Goal: Task Accomplishment & Management: Manage account settings

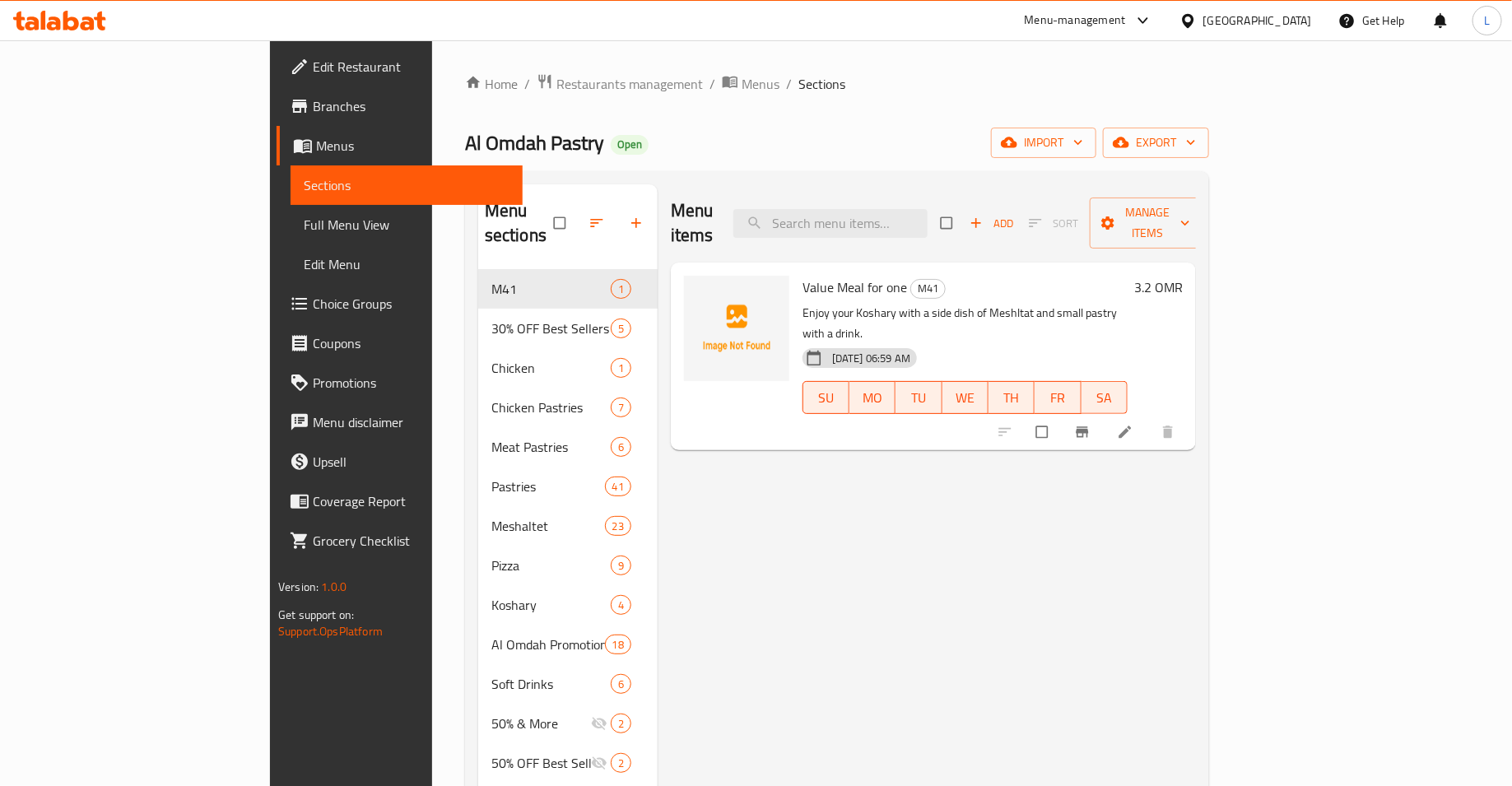
click at [1150, 419] on li at bounding box center [1126, 431] width 46 height 26
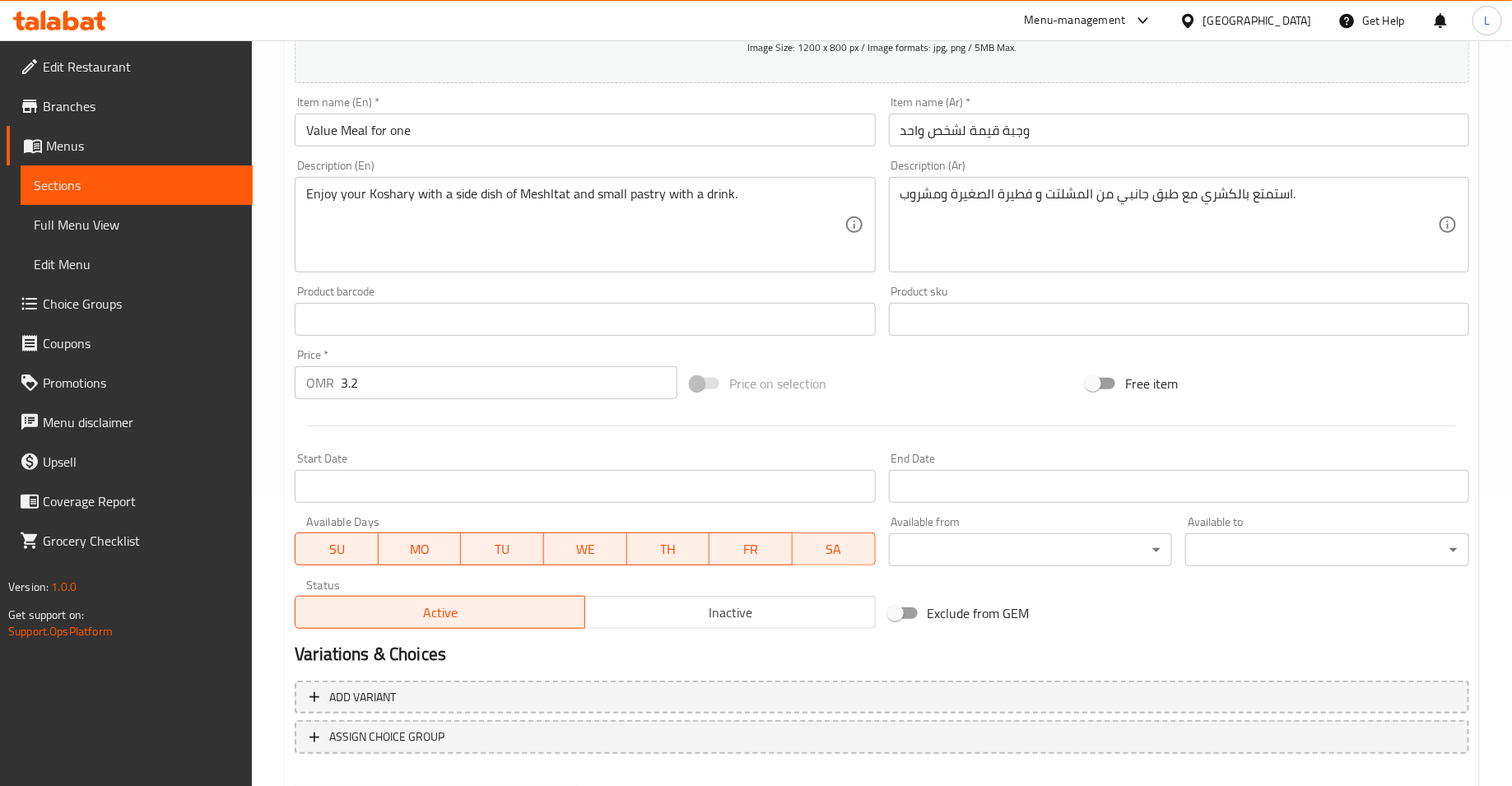
scroll to position [375, 0]
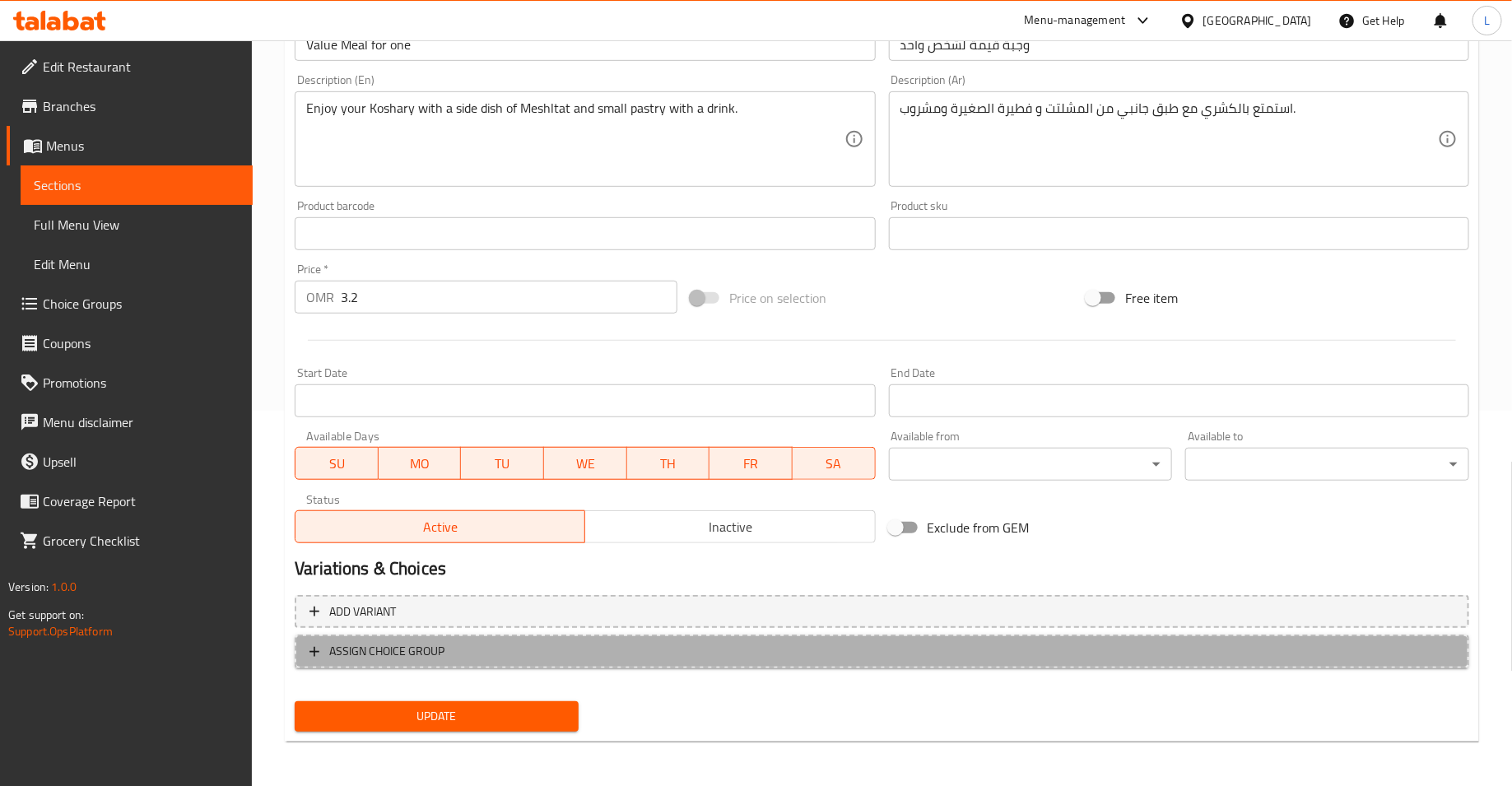
click at [603, 651] on span "ASSIGN CHOICE GROUP" at bounding box center [881, 651] width 1145 height 21
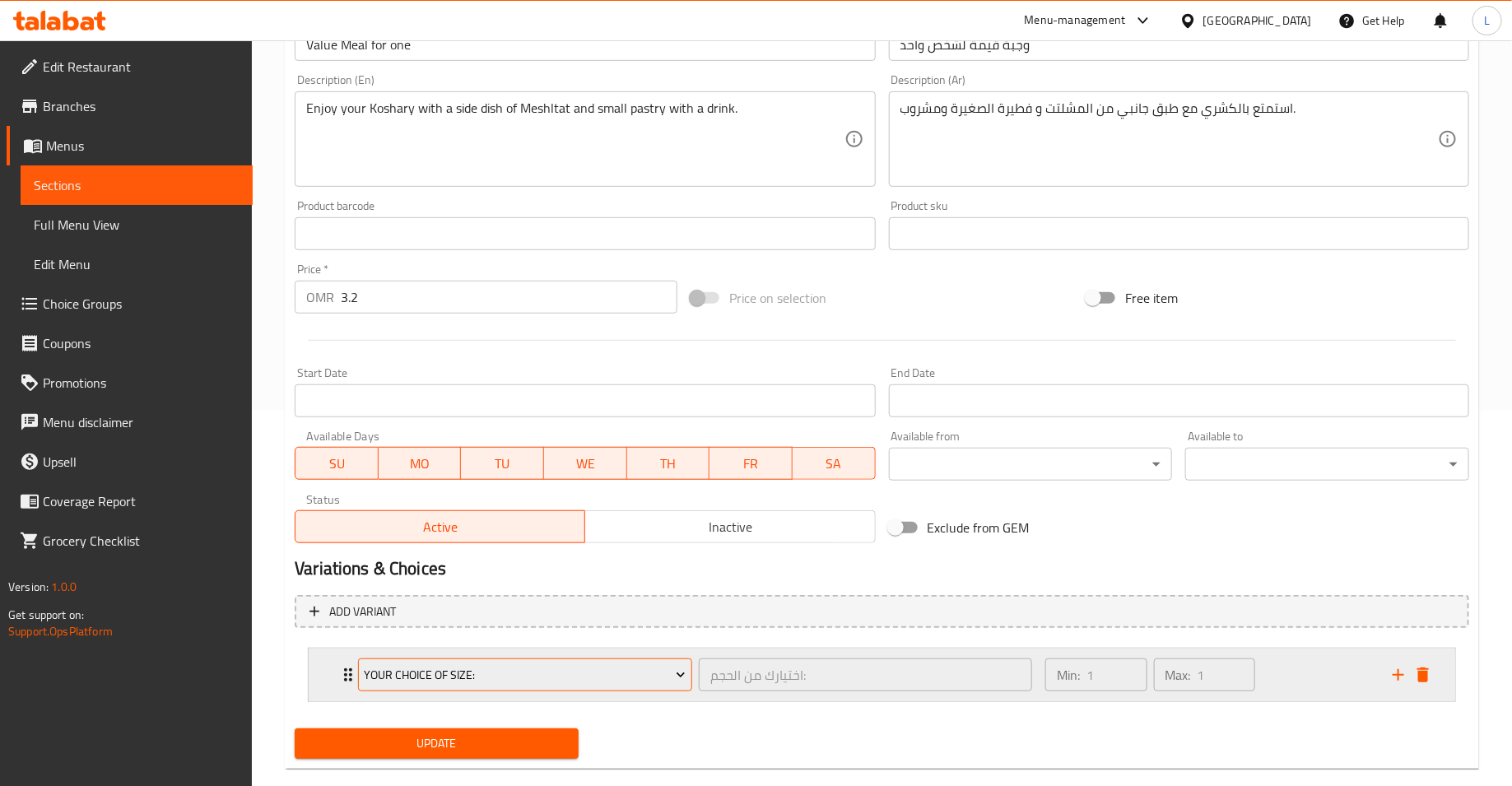
click at [595, 667] on span "Your Choice Of Size:" at bounding box center [526, 675] width 322 height 21
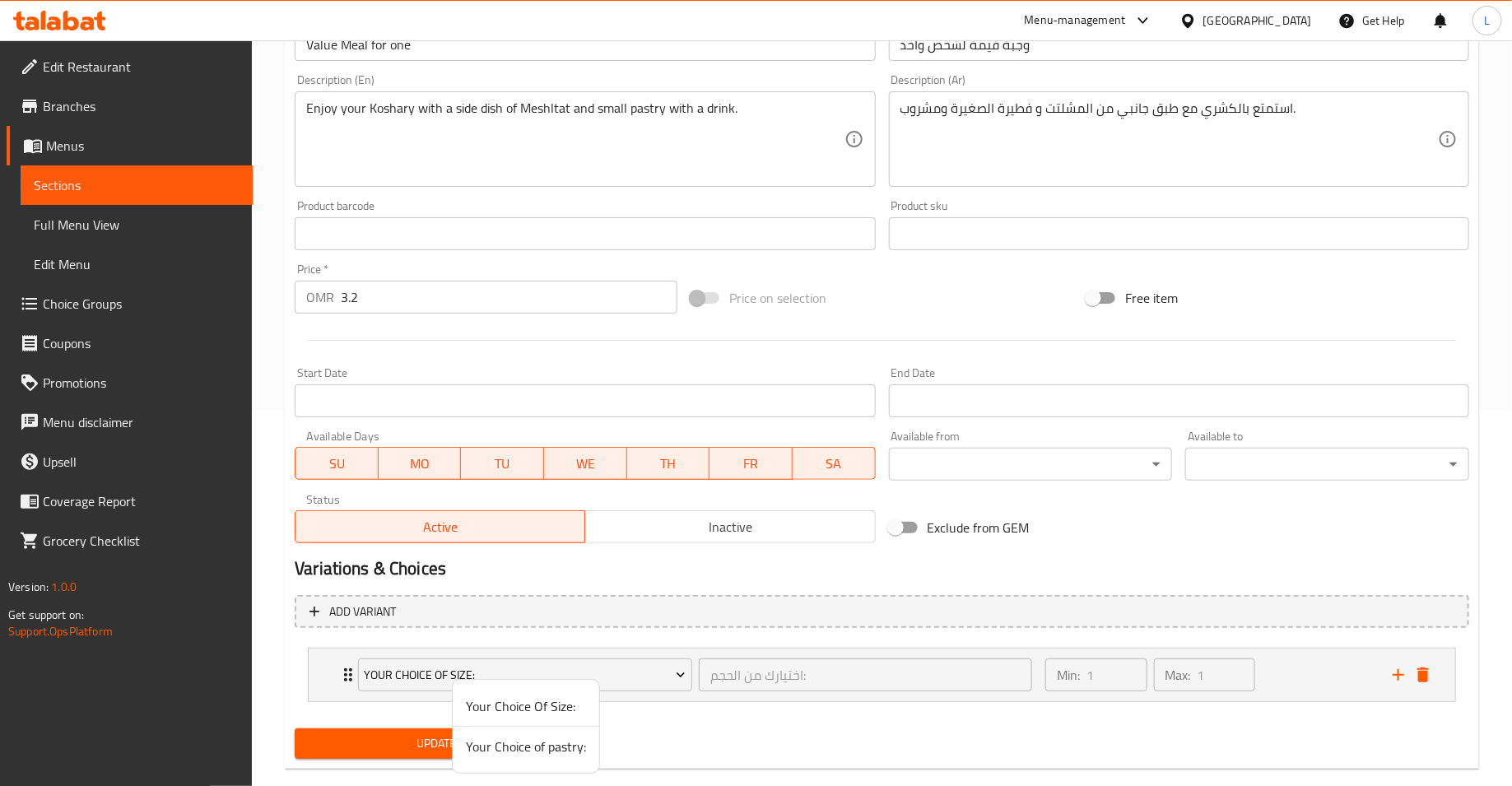
click at [553, 747] on span "Your Choice of pastry:" at bounding box center [526, 746] width 120 height 20
click at [505, 744] on span "Update" at bounding box center [437, 743] width 258 height 21
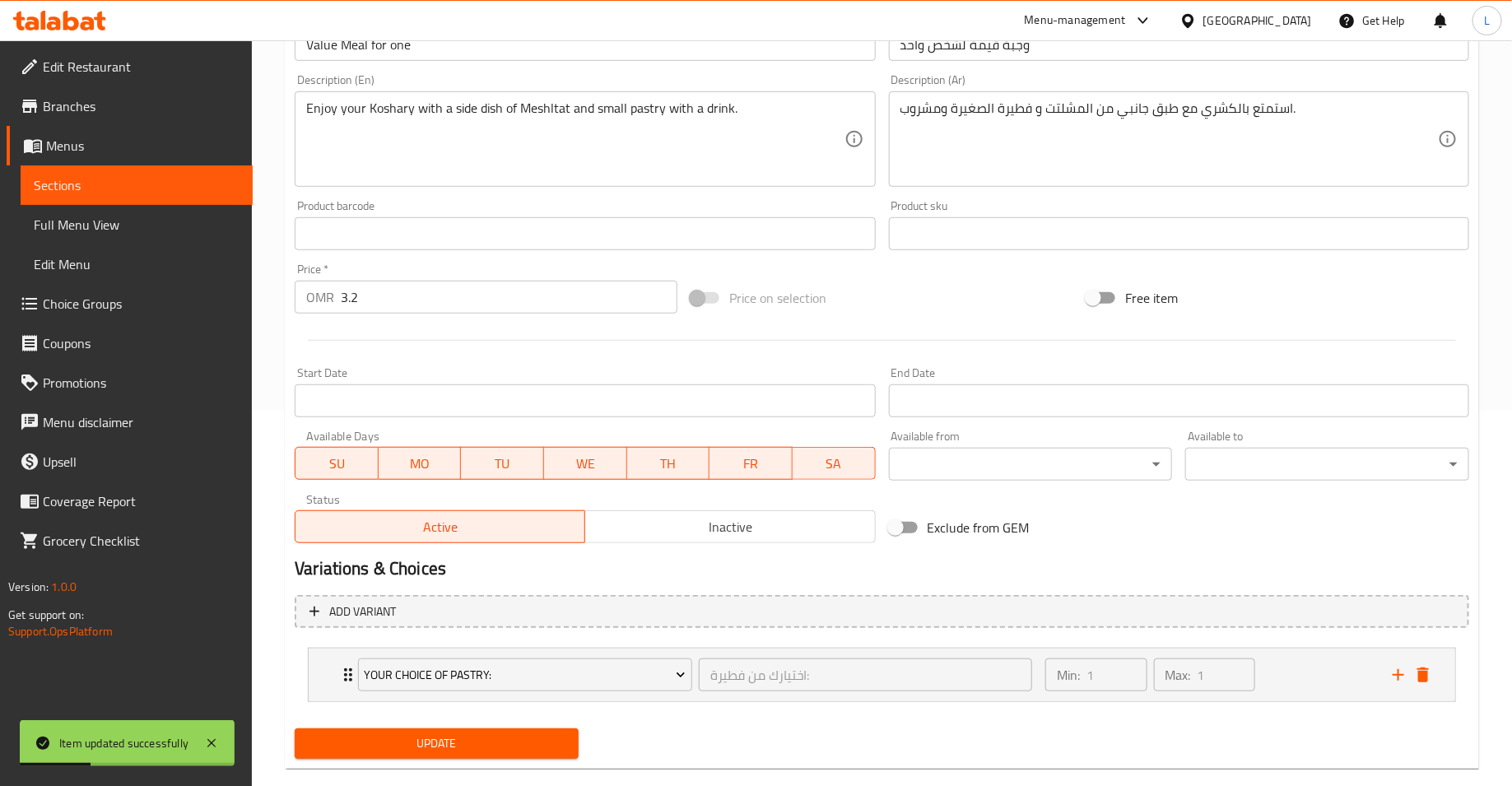
click at [113, 152] on span "Menus" at bounding box center [142, 146] width 193 height 20
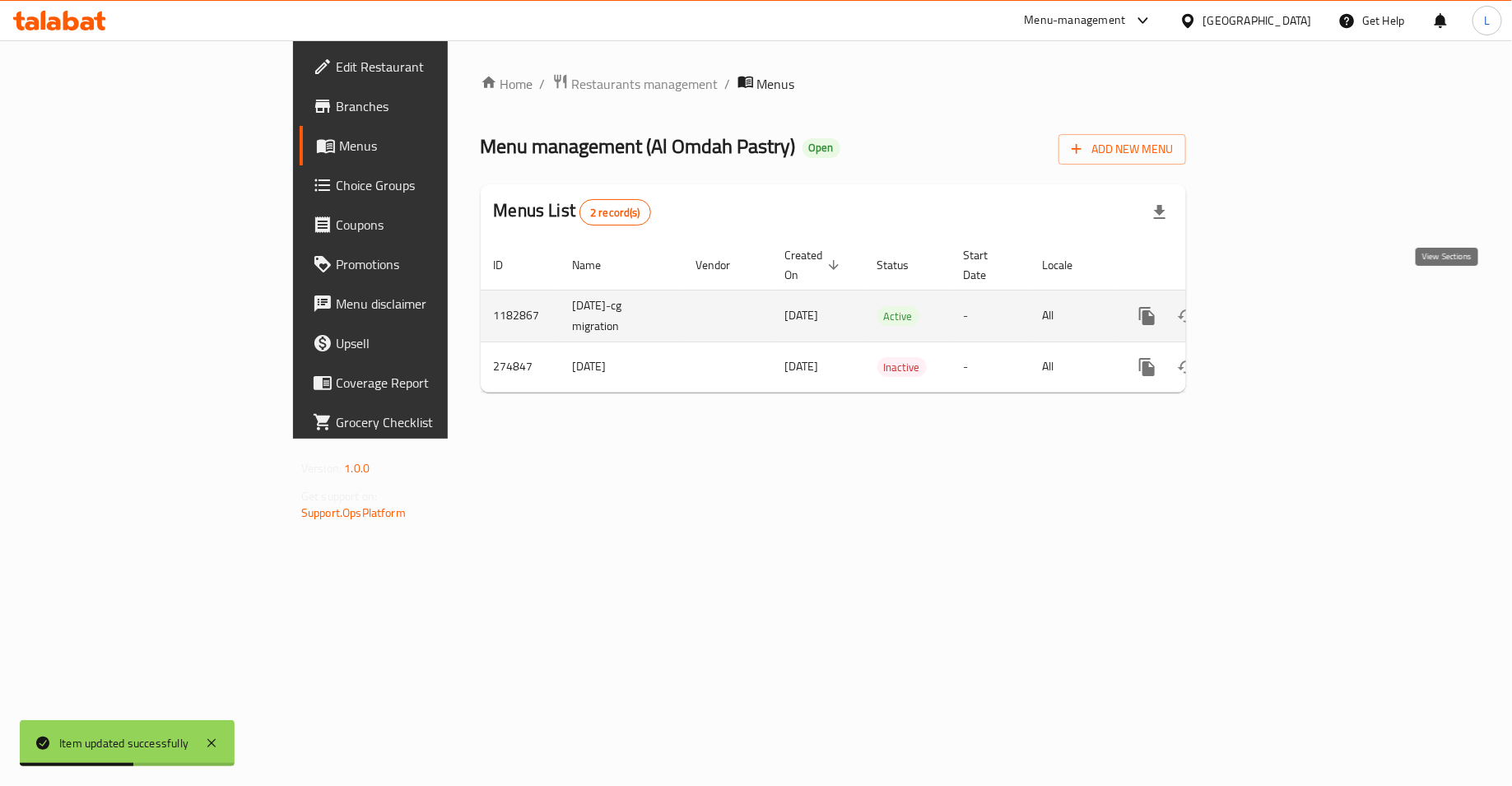
click at [1276, 306] on icon "enhanced table" at bounding box center [1266, 316] width 20 height 20
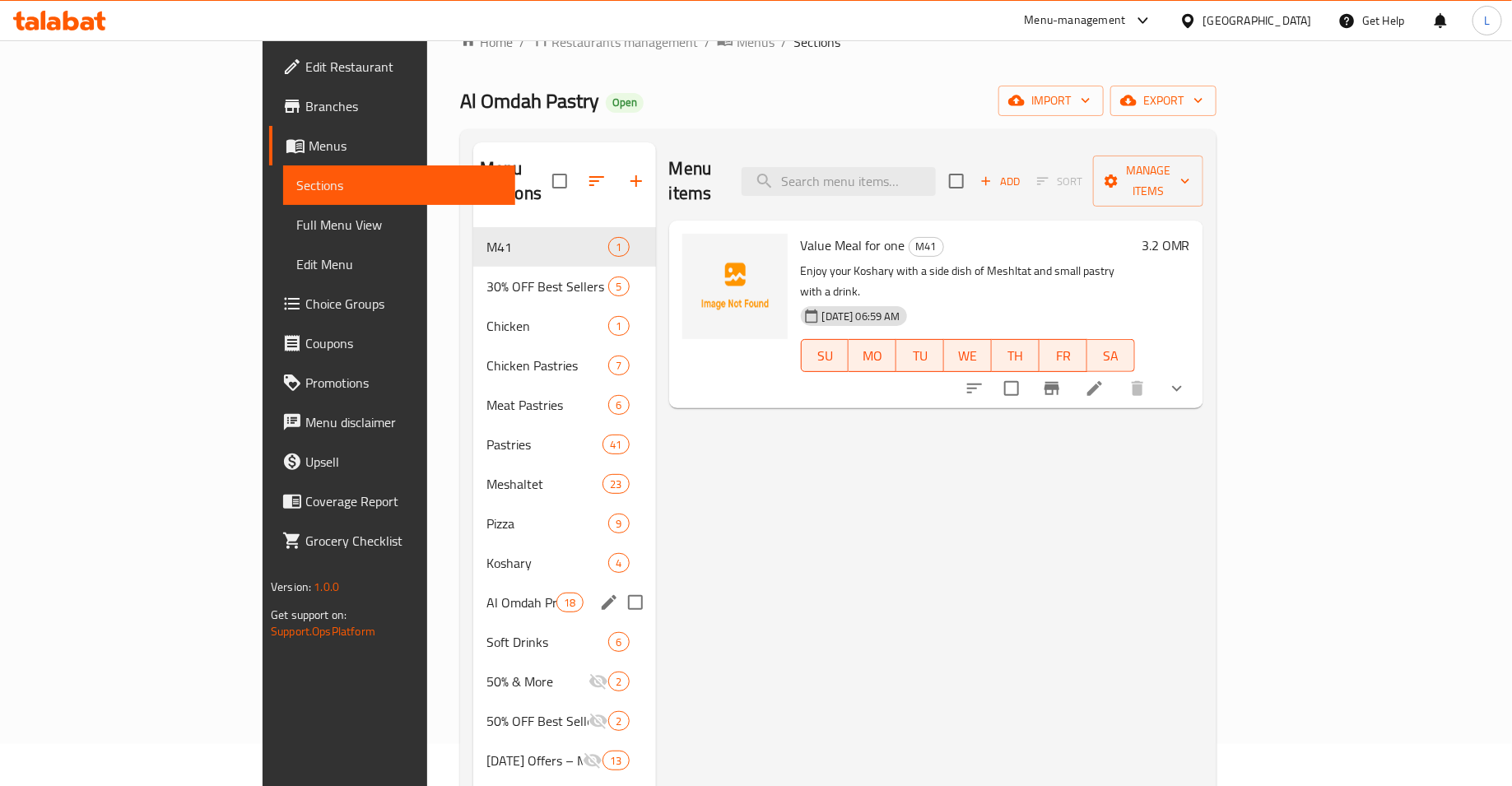
scroll to position [44, 0]
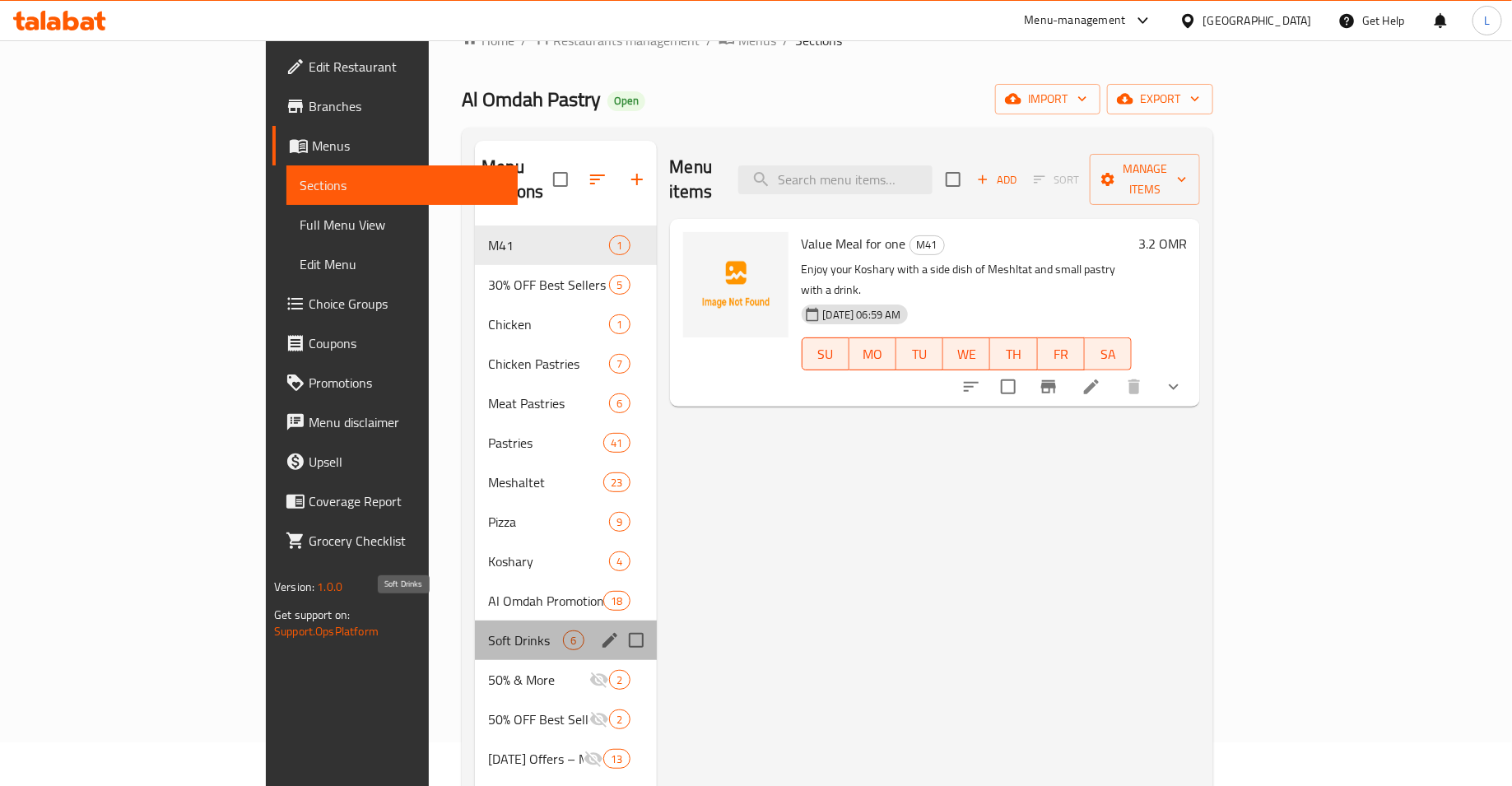
click at [488, 631] on span "Soft Drinks" at bounding box center [525, 640] width 75 height 20
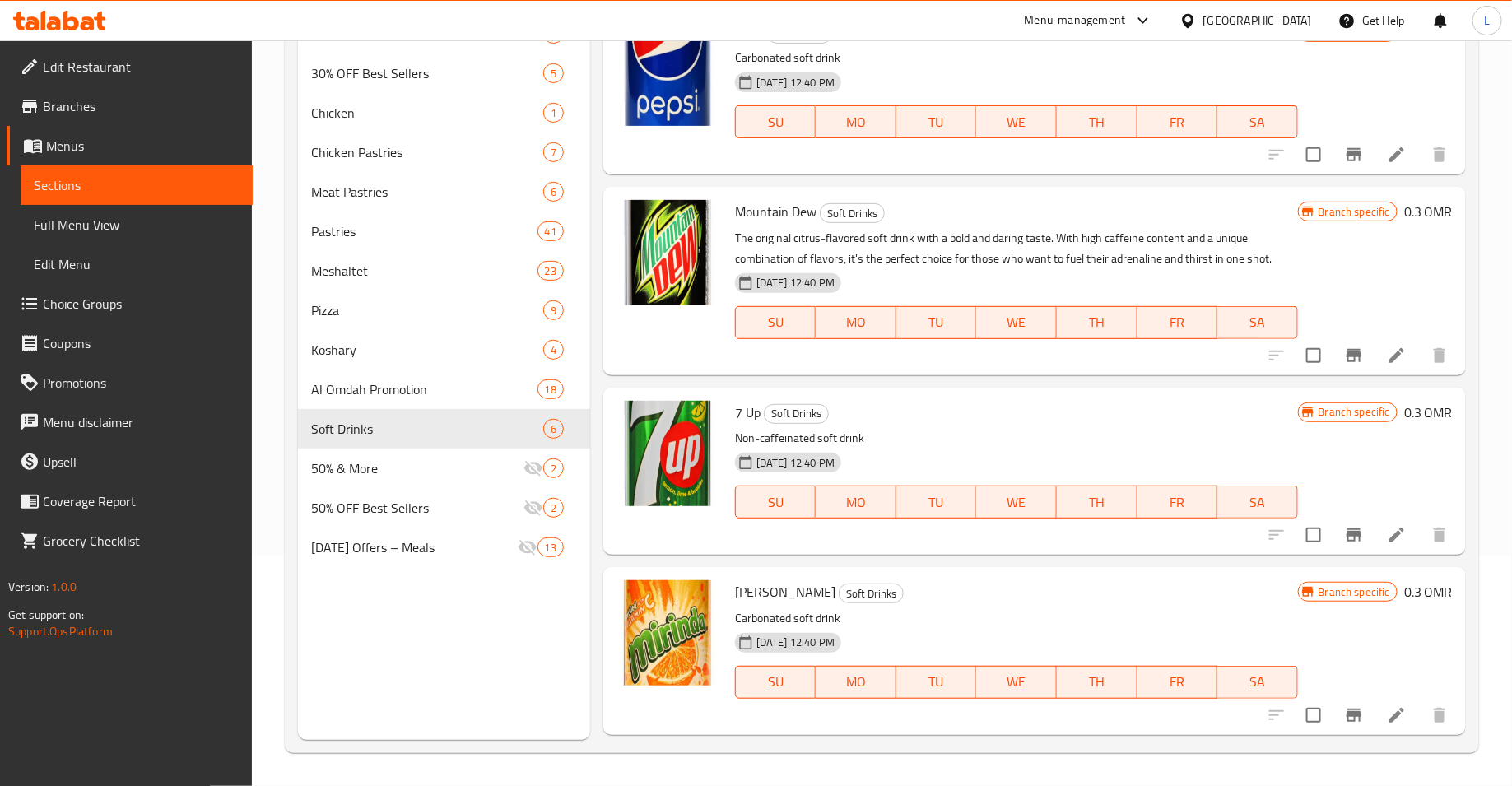
click at [84, 311] on span "Choice Groups" at bounding box center [141, 304] width 197 height 20
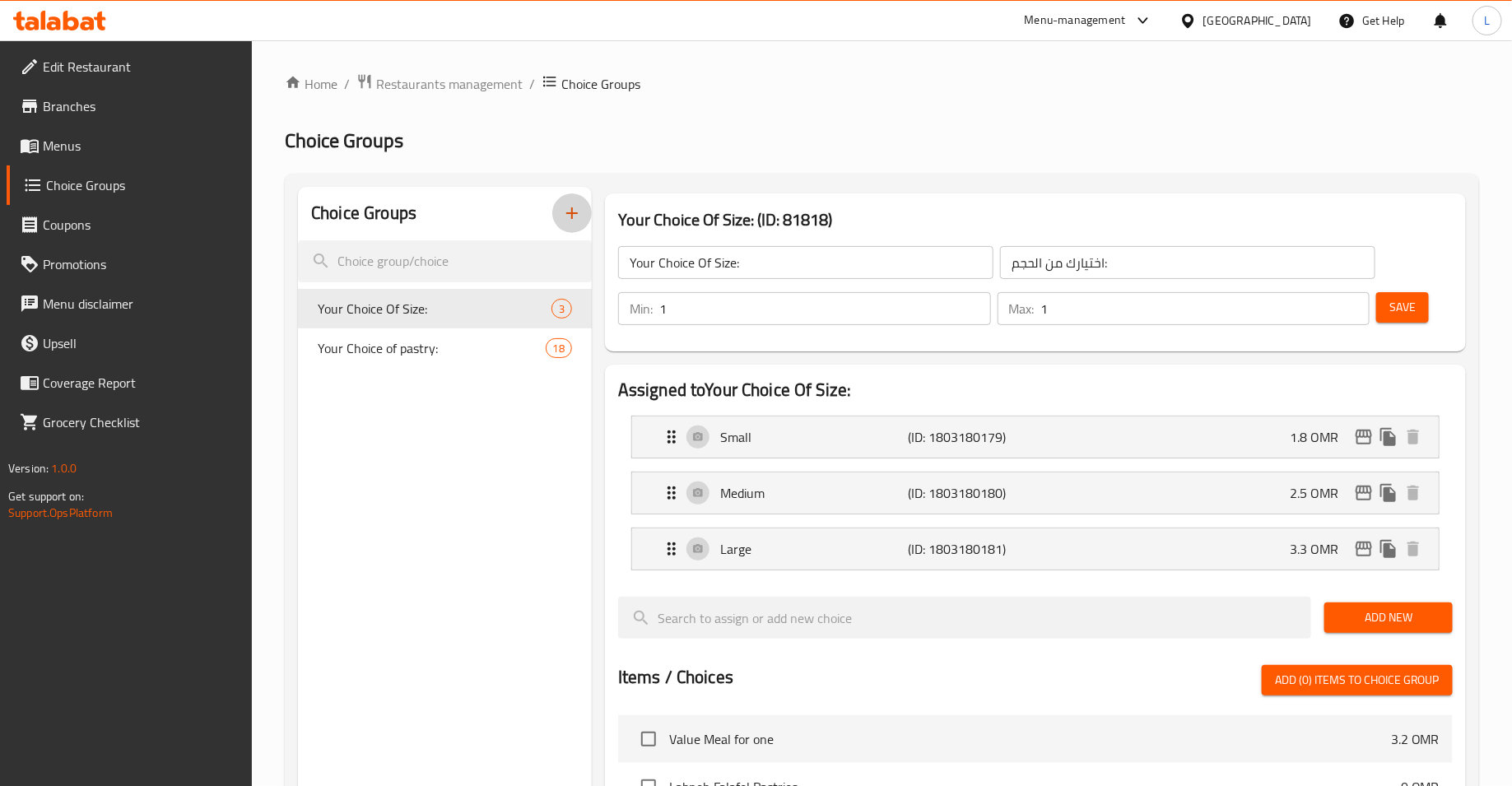
click at [569, 216] on icon "button" at bounding box center [572, 213] width 20 height 20
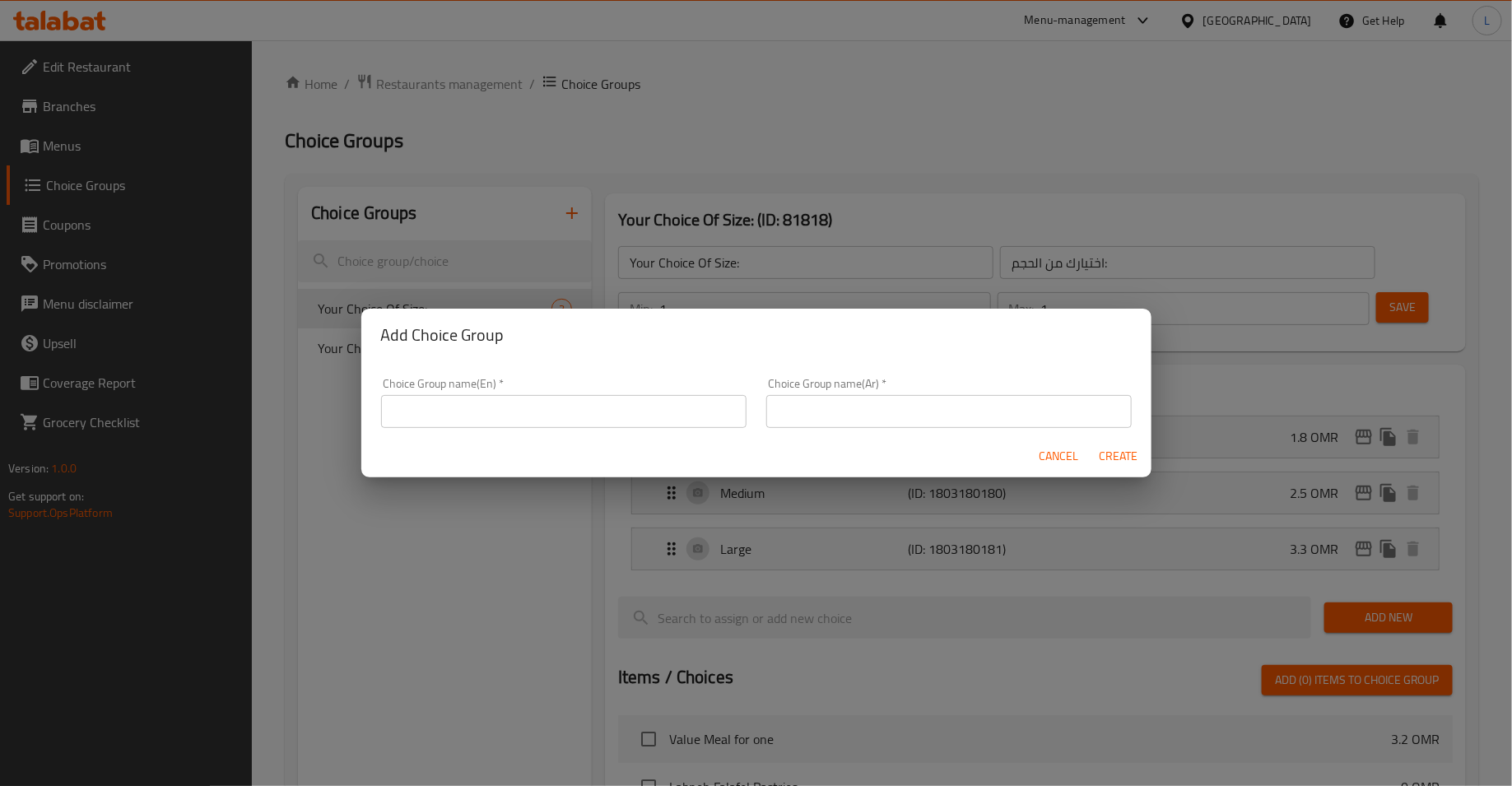
click at [585, 403] on input "text" at bounding box center [563, 411] width 366 height 33
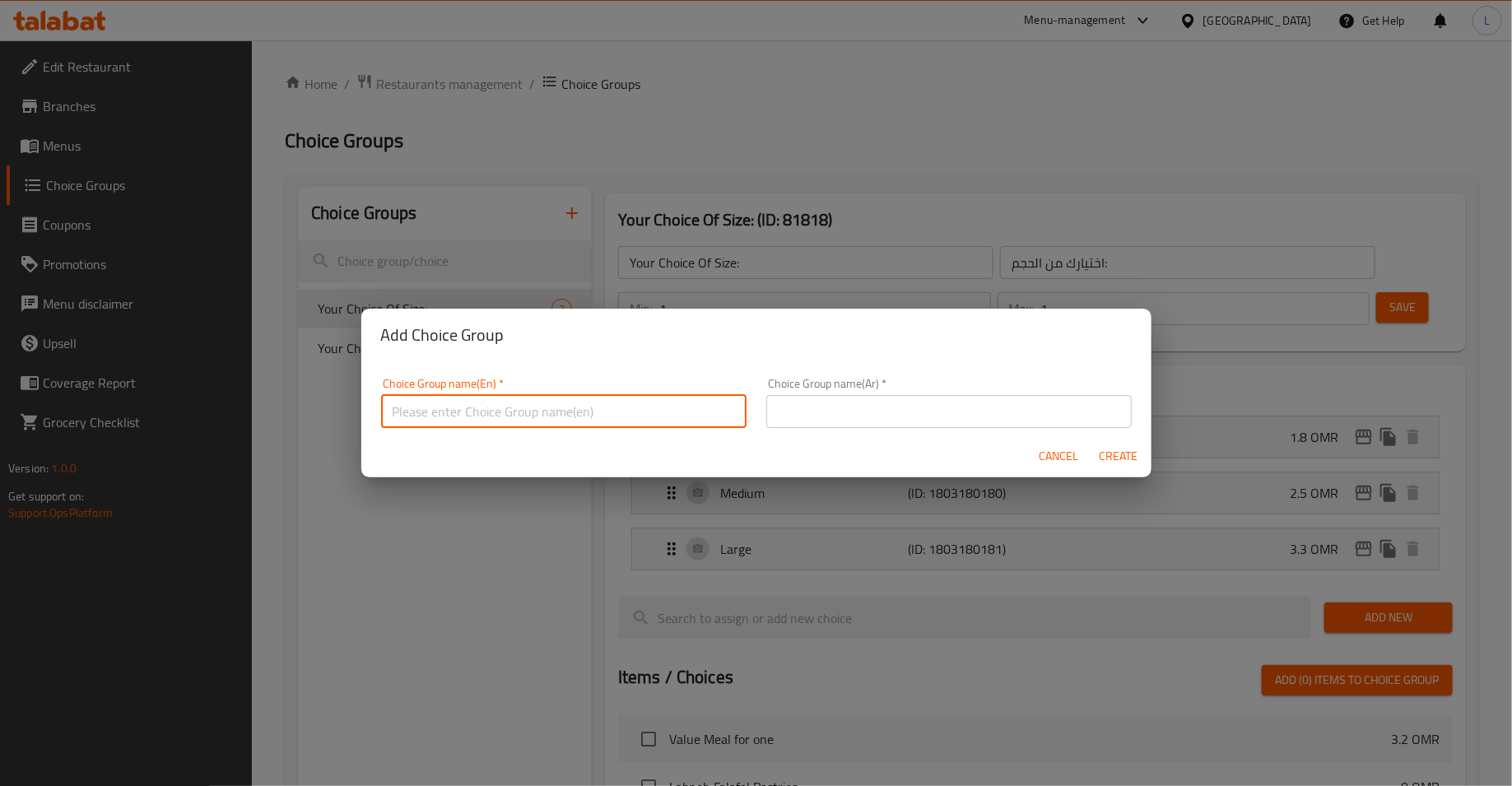
type input "Your choice of soft drink:"
click at [816, 415] on input "text" at bounding box center [949, 411] width 366 height 33
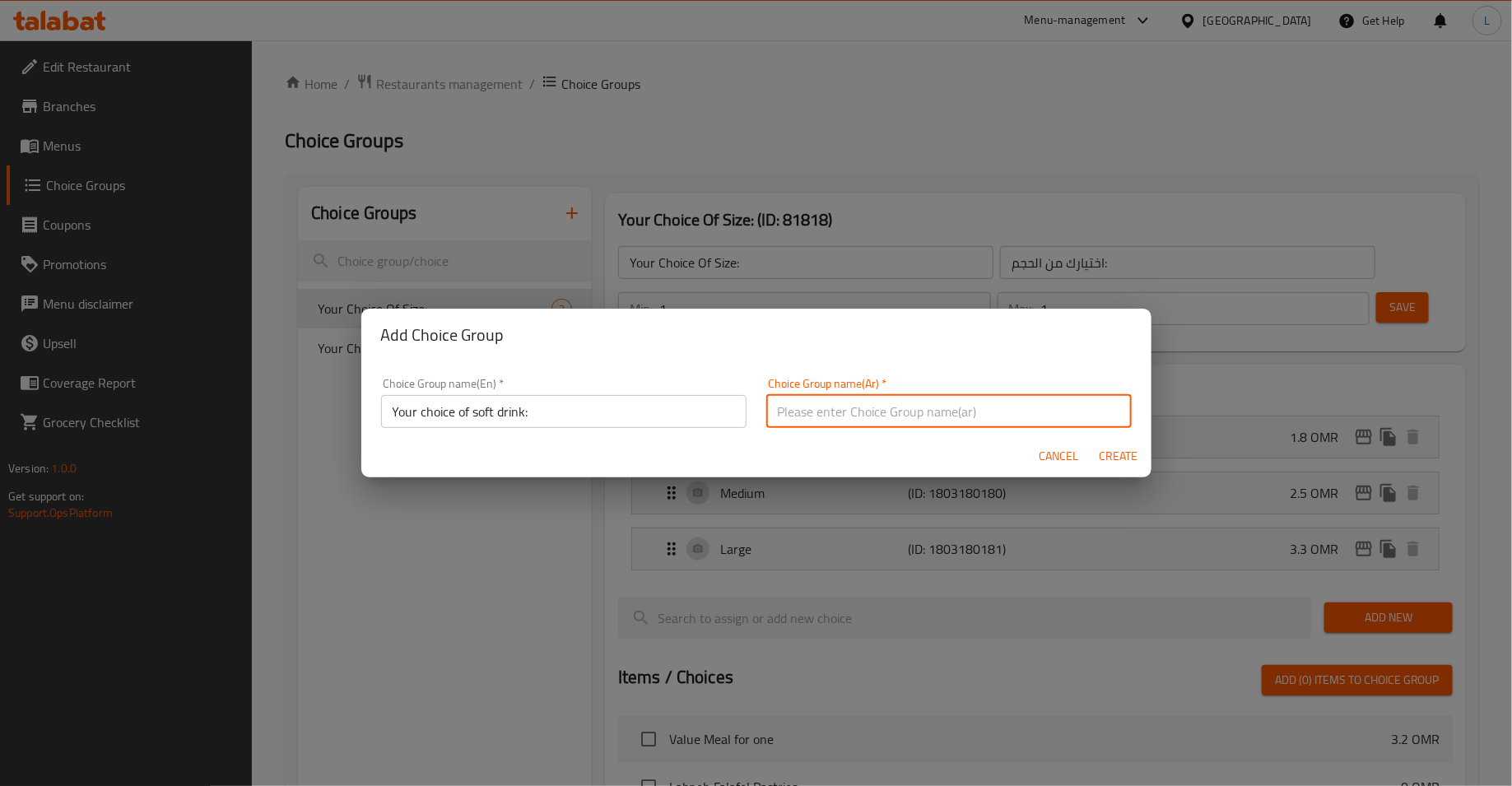
type input "اختيارك من المشروب الغازي:"
click at [1121, 451] on span "Create" at bounding box center [1119, 455] width 40 height 21
type input "Your choice of soft drink:"
type input "اختيارك من المشروب الغازي:"
type input "0"
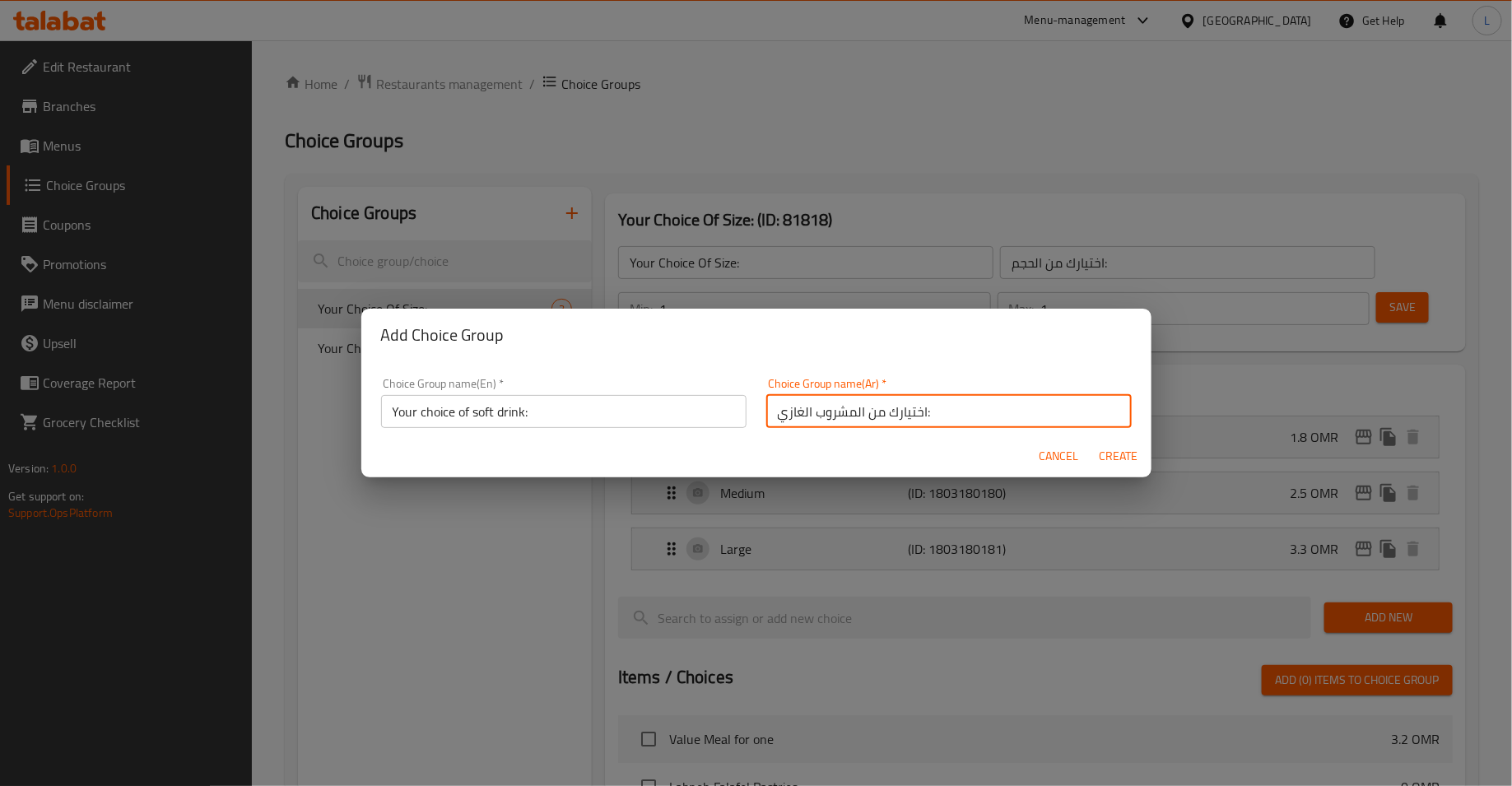
type input "0"
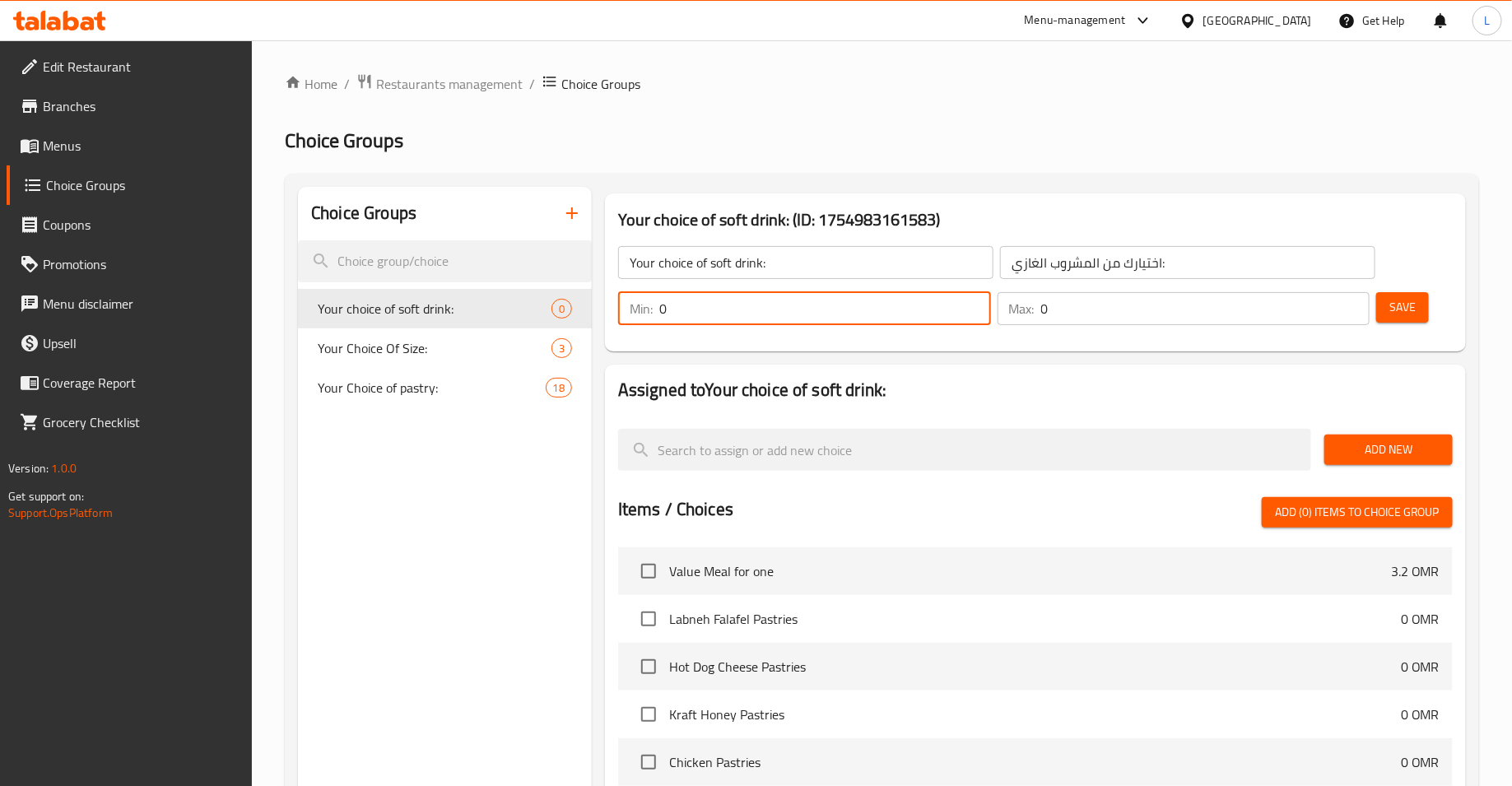
click at [809, 310] on input "0" at bounding box center [825, 308] width 332 height 33
click at [1099, 311] on input "0" at bounding box center [1206, 308] width 329 height 33
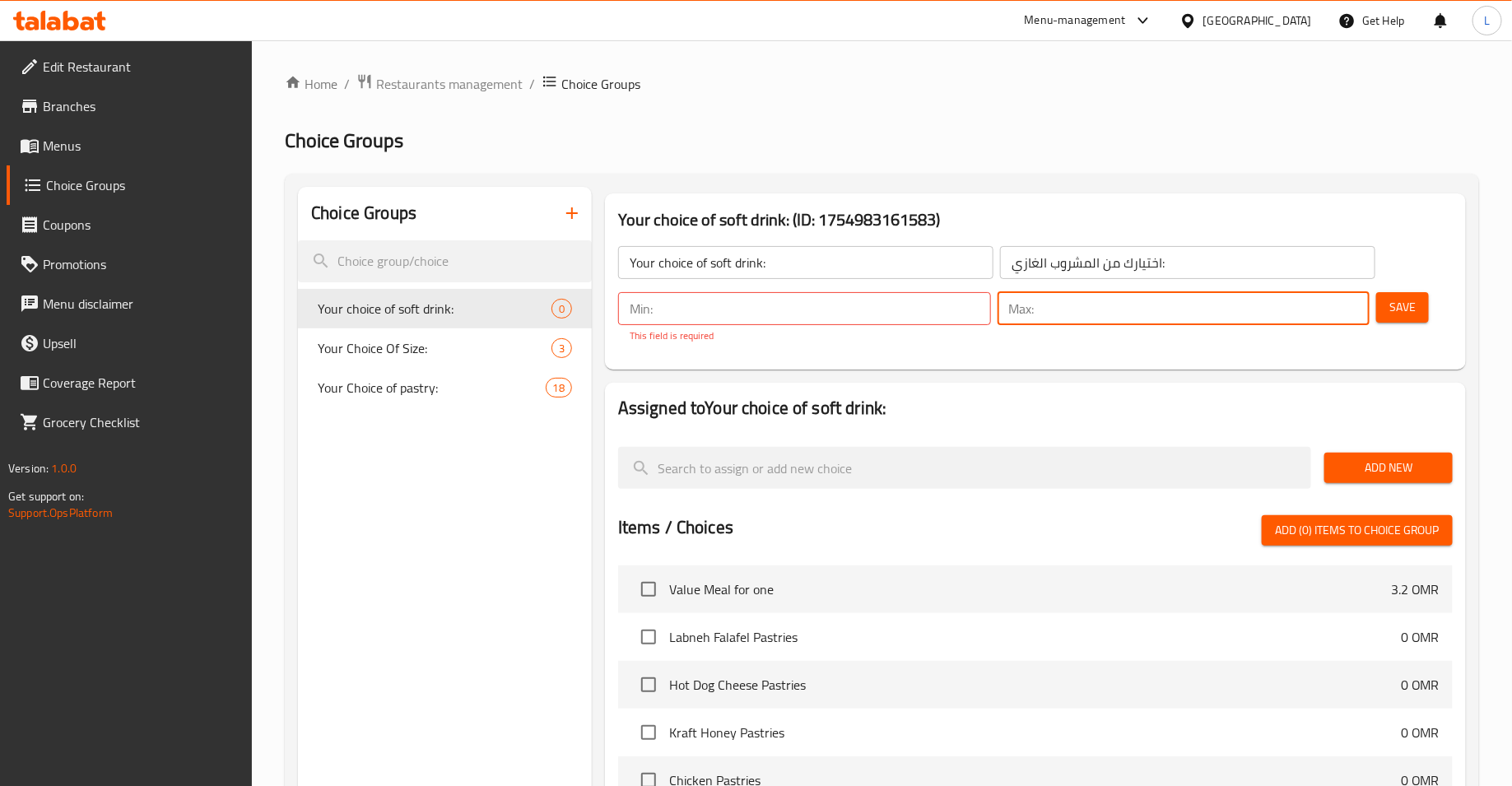
click at [793, 316] on input "number" at bounding box center [825, 308] width 332 height 33
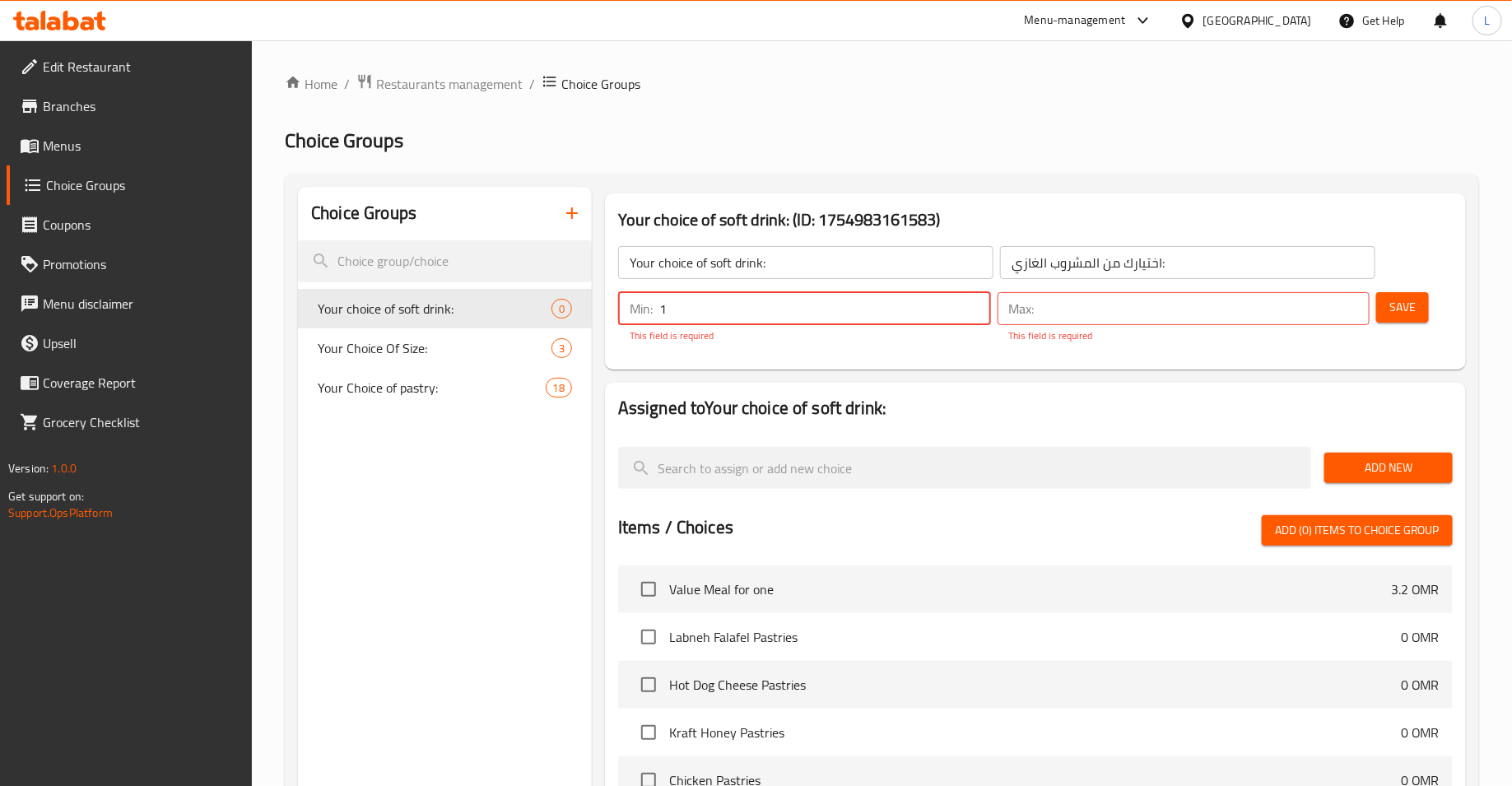
type input "1"
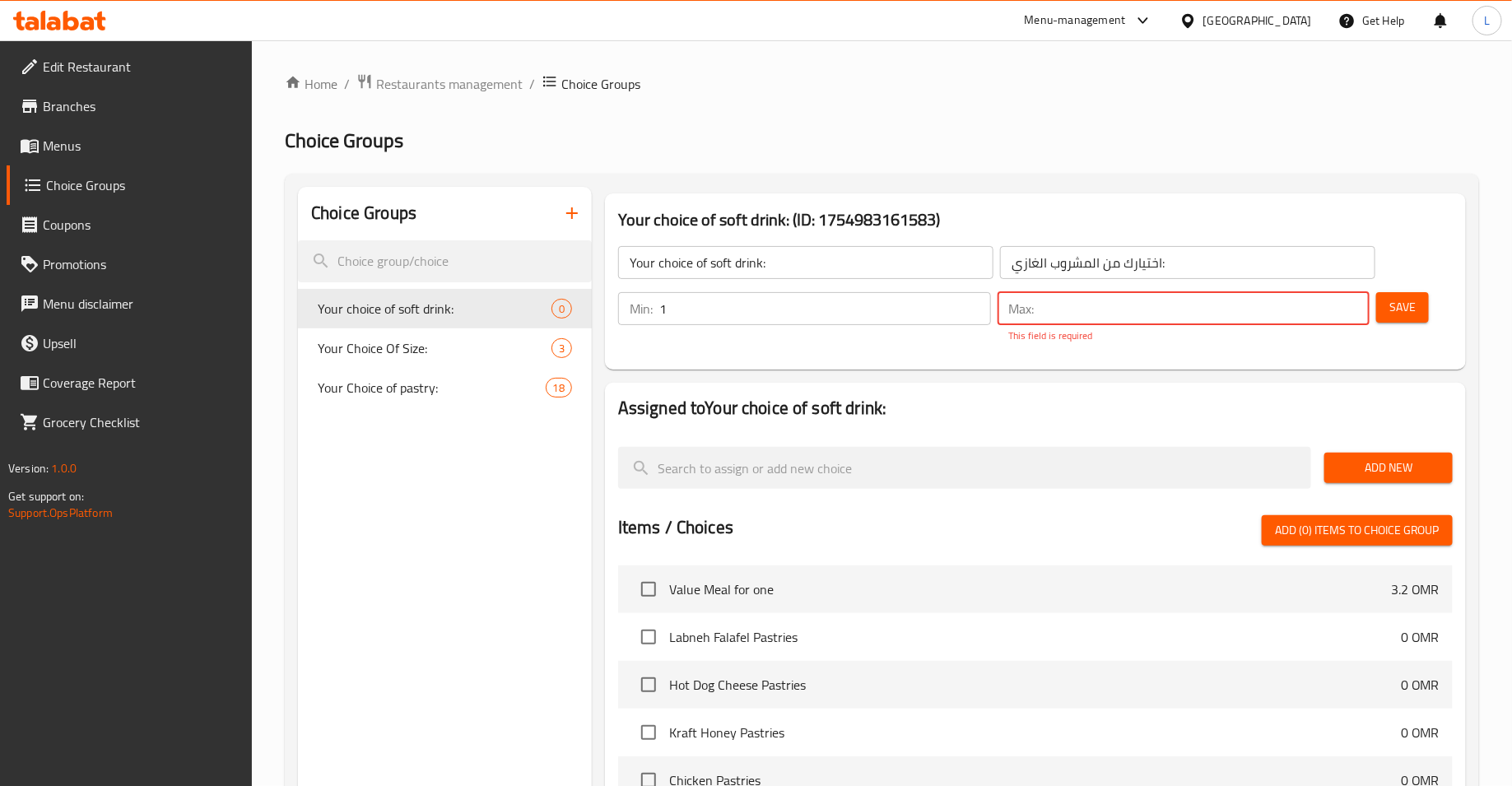
click at [1076, 308] on input "number" at bounding box center [1206, 308] width 329 height 33
type input "1"
click at [1415, 310] on span "Save" at bounding box center [1401, 307] width 26 height 21
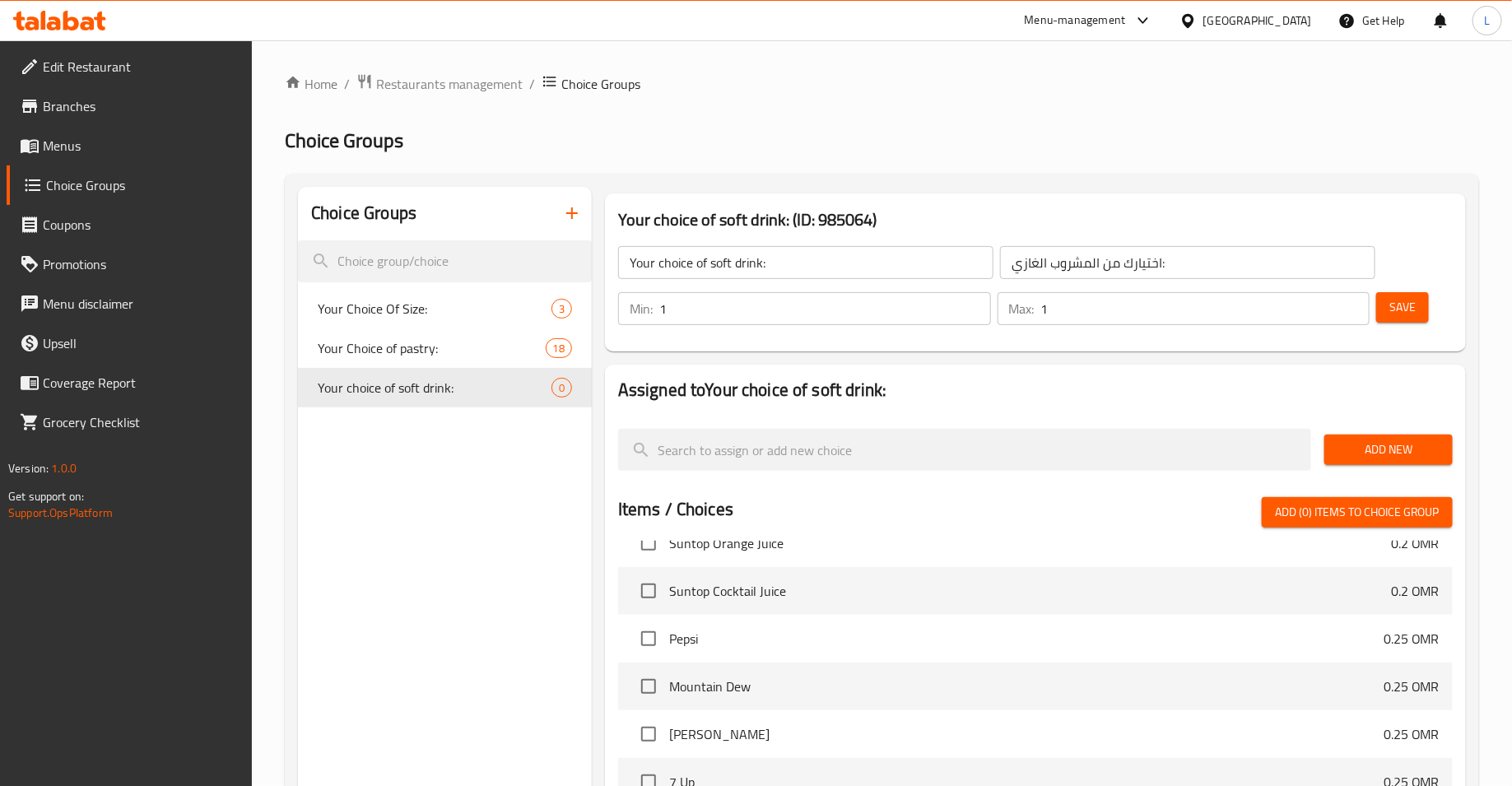
scroll to position [15635, 0]
click at [650, 631] on input "checkbox" at bounding box center [649, 637] width 34 height 34
checkbox input "true"
click at [648, 678] on input "checkbox" at bounding box center [649, 684] width 34 height 34
checkbox input "true"
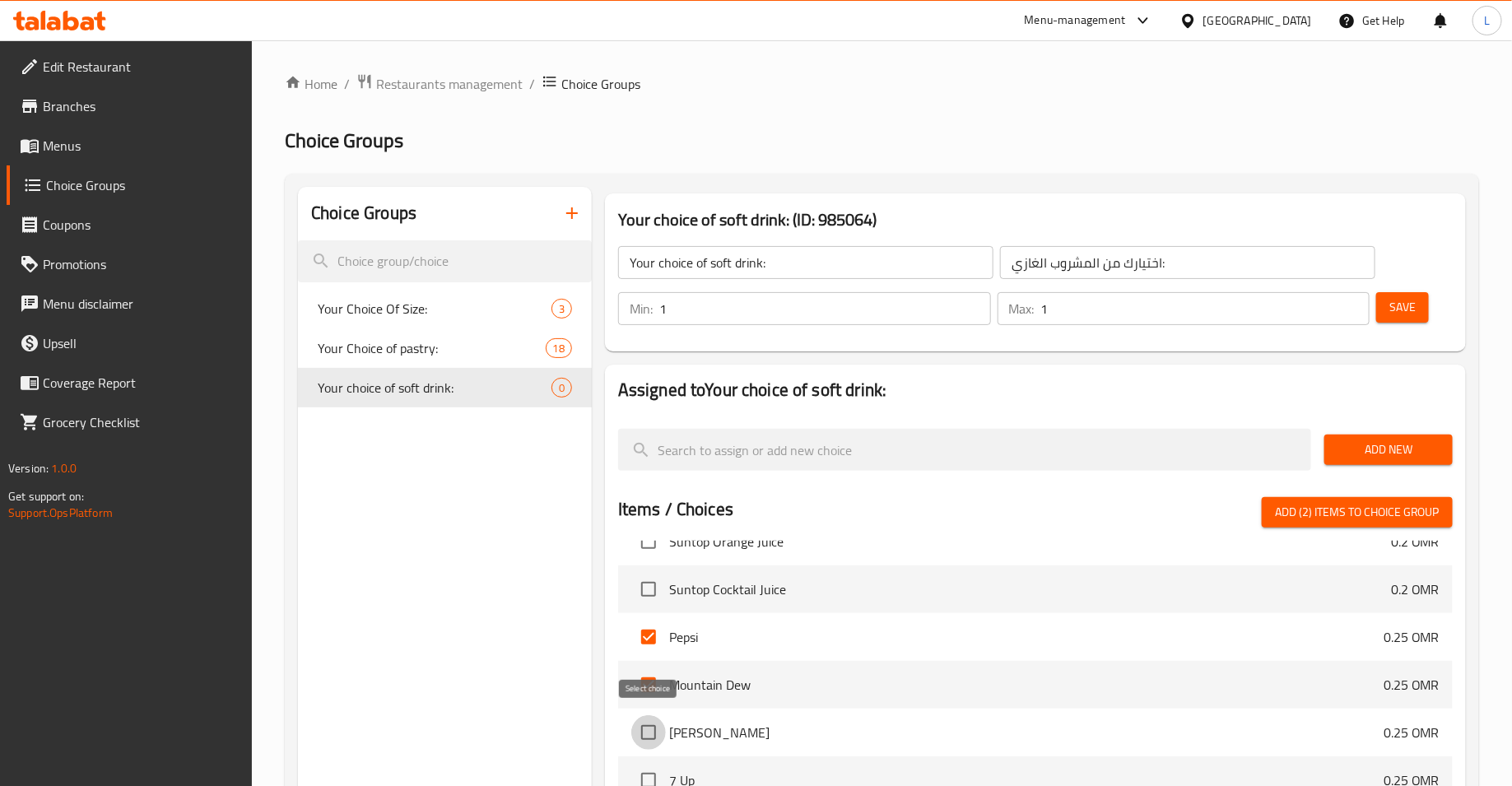
click at [647, 725] on input "checkbox" at bounding box center [649, 732] width 34 height 34
checkbox input "true"
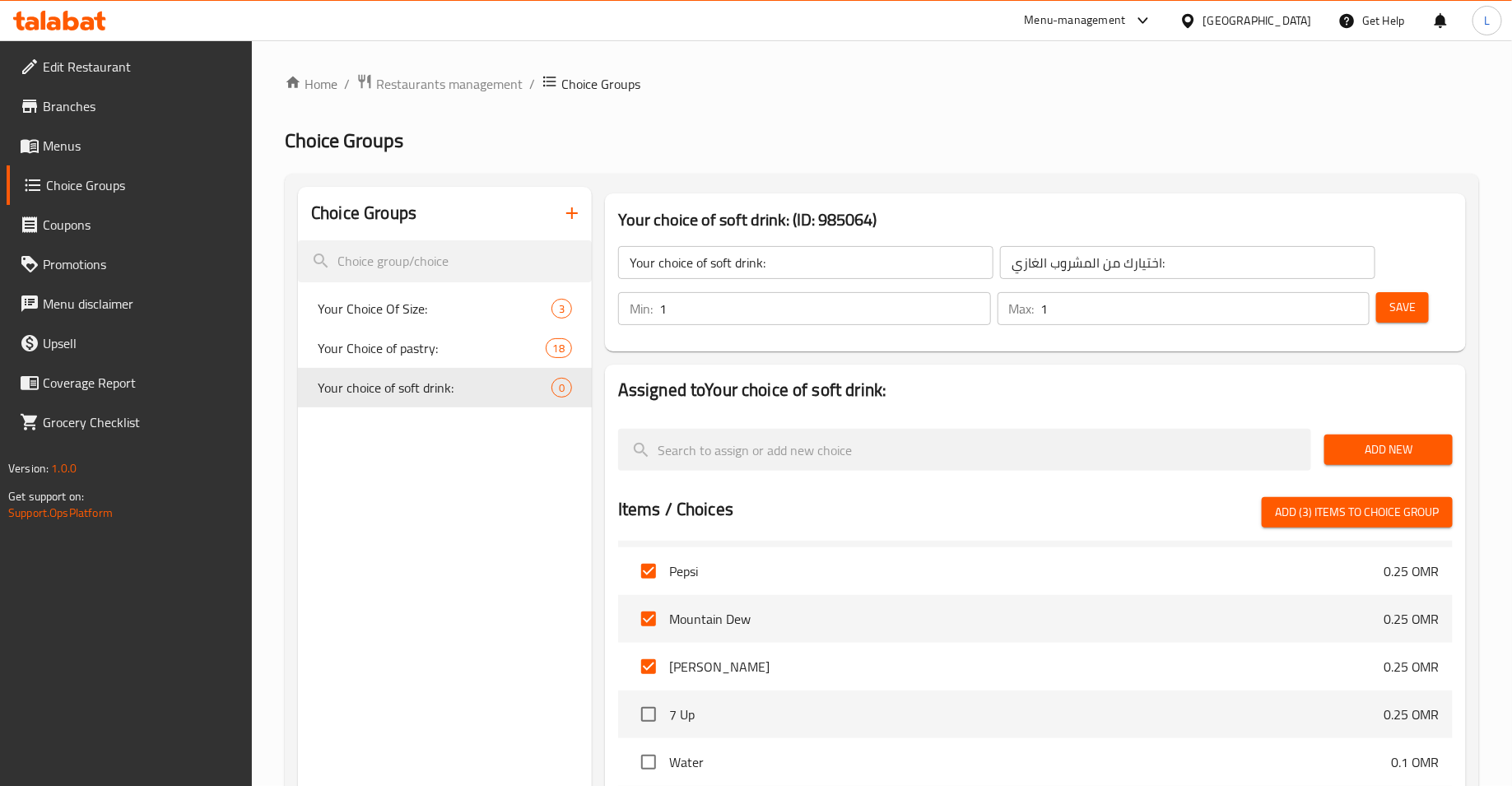
scroll to position [15711, 0]
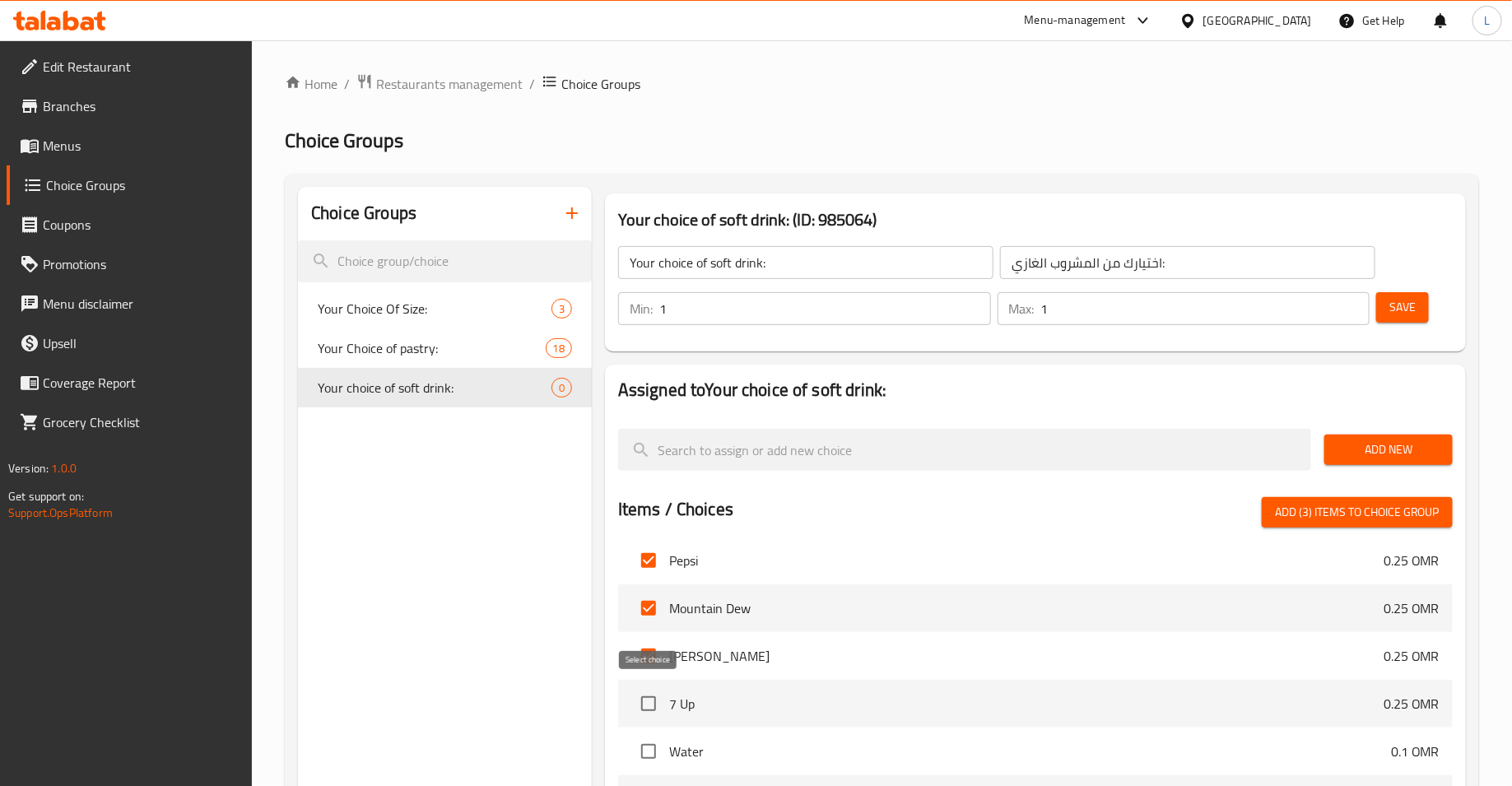
click at [645, 700] on input "checkbox" at bounding box center [649, 703] width 34 height 34
checkbox input "true"
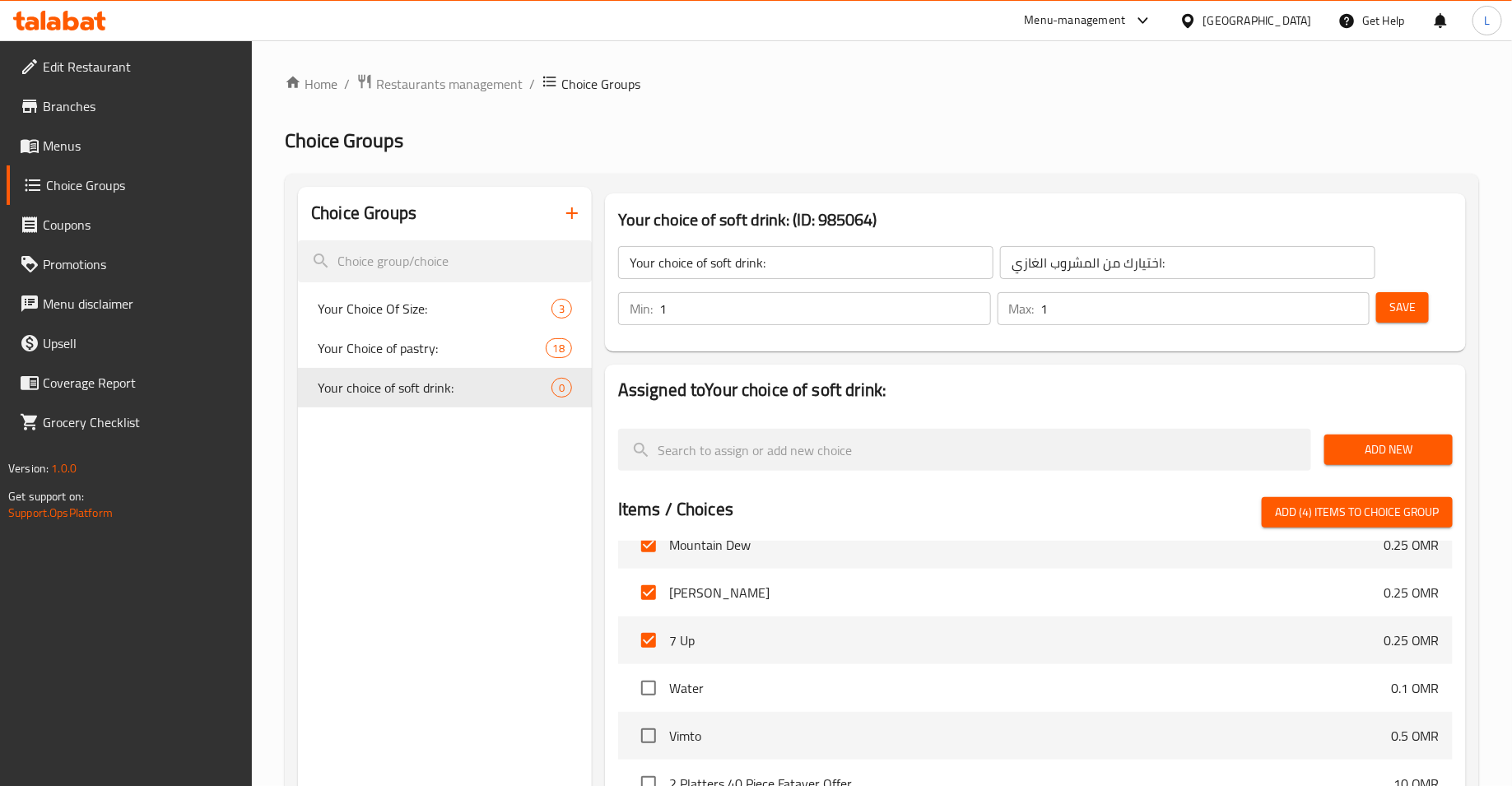
scroll to position [15777, 0]
click at [648, 688] on input "checkbox" at bounding box center [649, 685] width 34 height 34
checkbox input "true"
click at [648, 721] on input "checkbox" at bounding box center [649, 733] width 34 height 34
checkbox input "true"
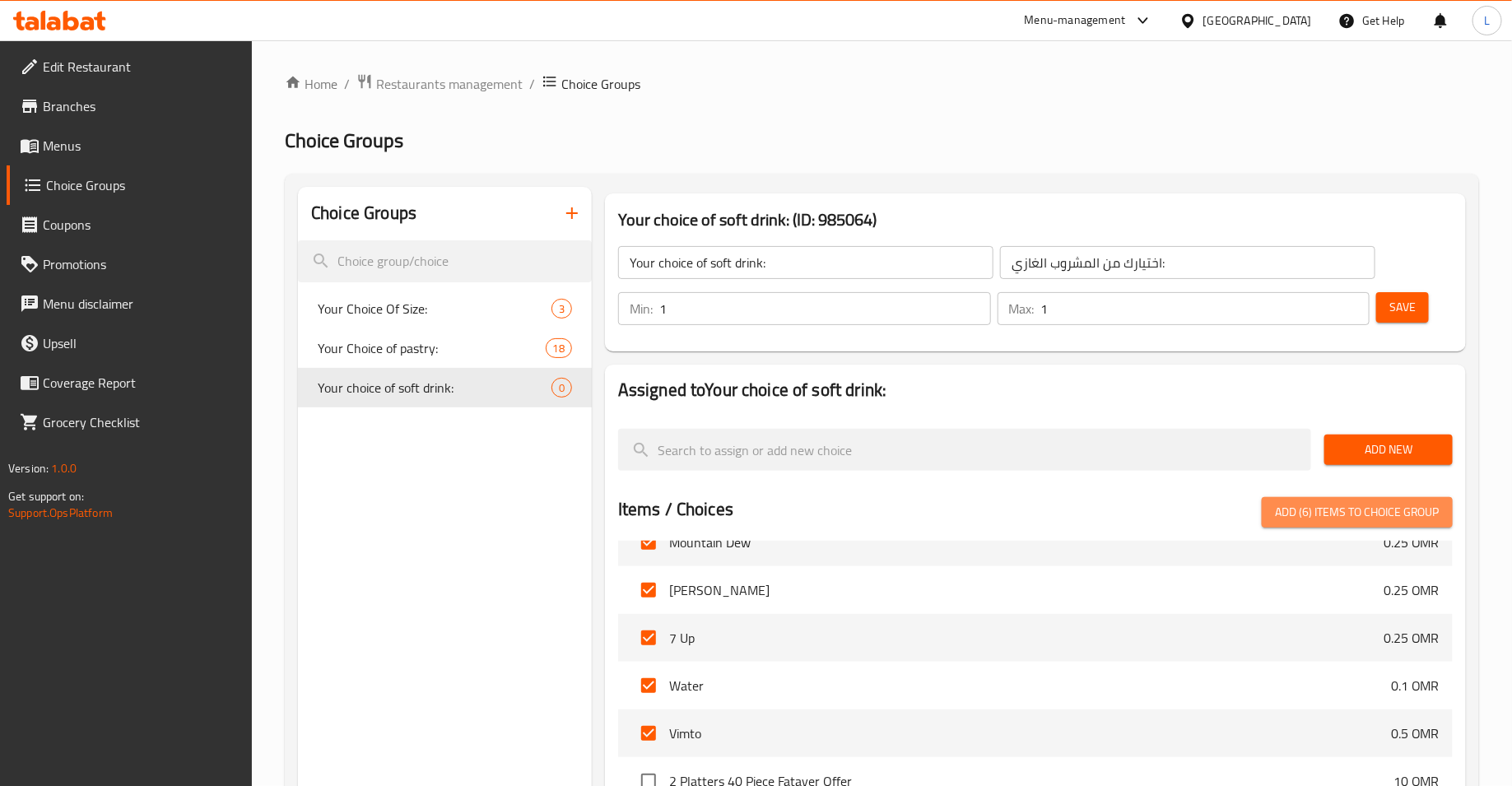
click at [1359, 513] on span "Add (6) items to choice group" at bounding box center [1357, 512] width 164 height 21
checkbox input "false"
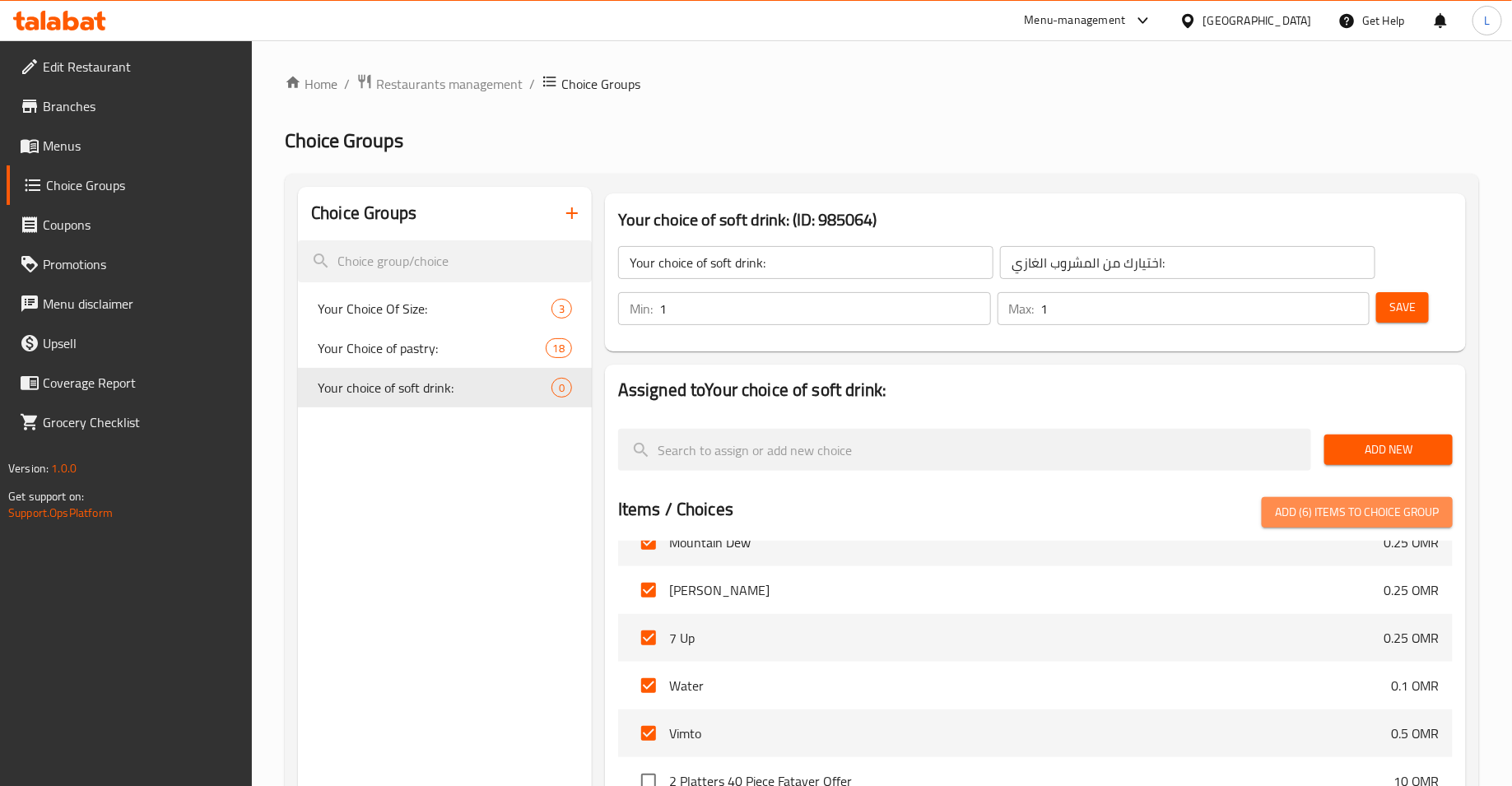
checkbox input "false"
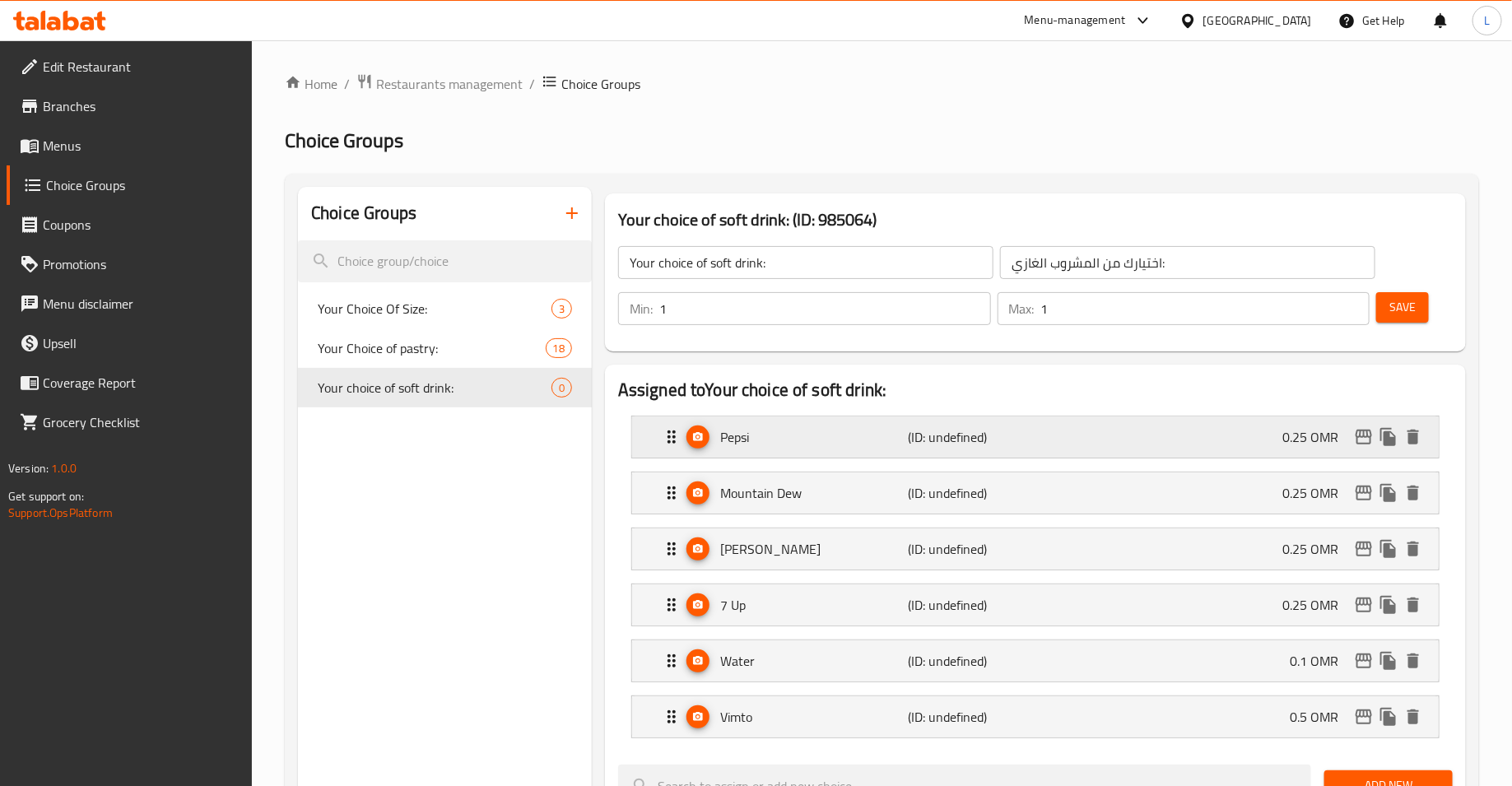
click at [923, 446] on p "(ID: undefined)" at bounding box center [971, 437] width 126 height 20
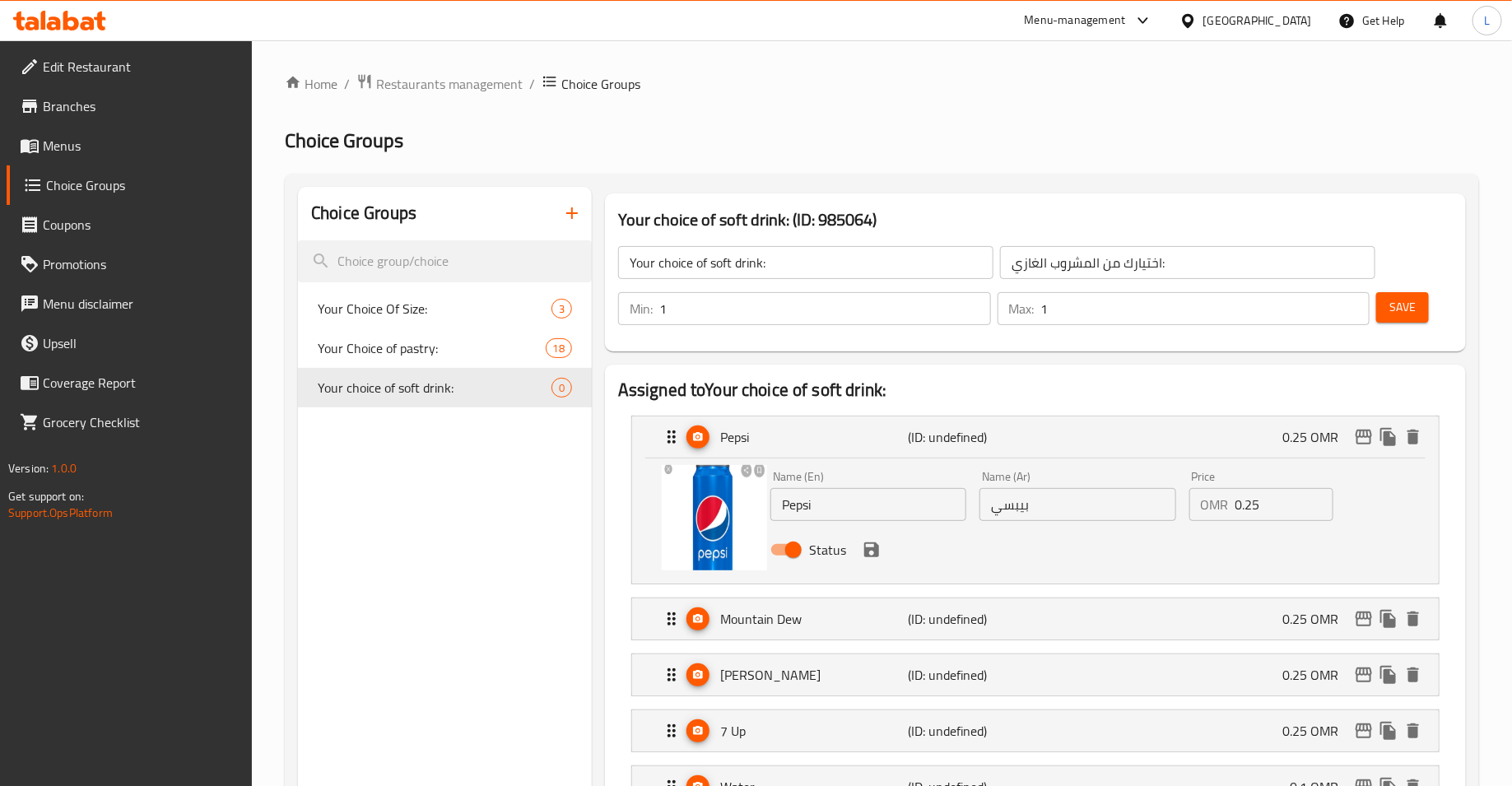
click at [866, 554] on icon "save" at bounding box center [871, 550] width 14 height 14
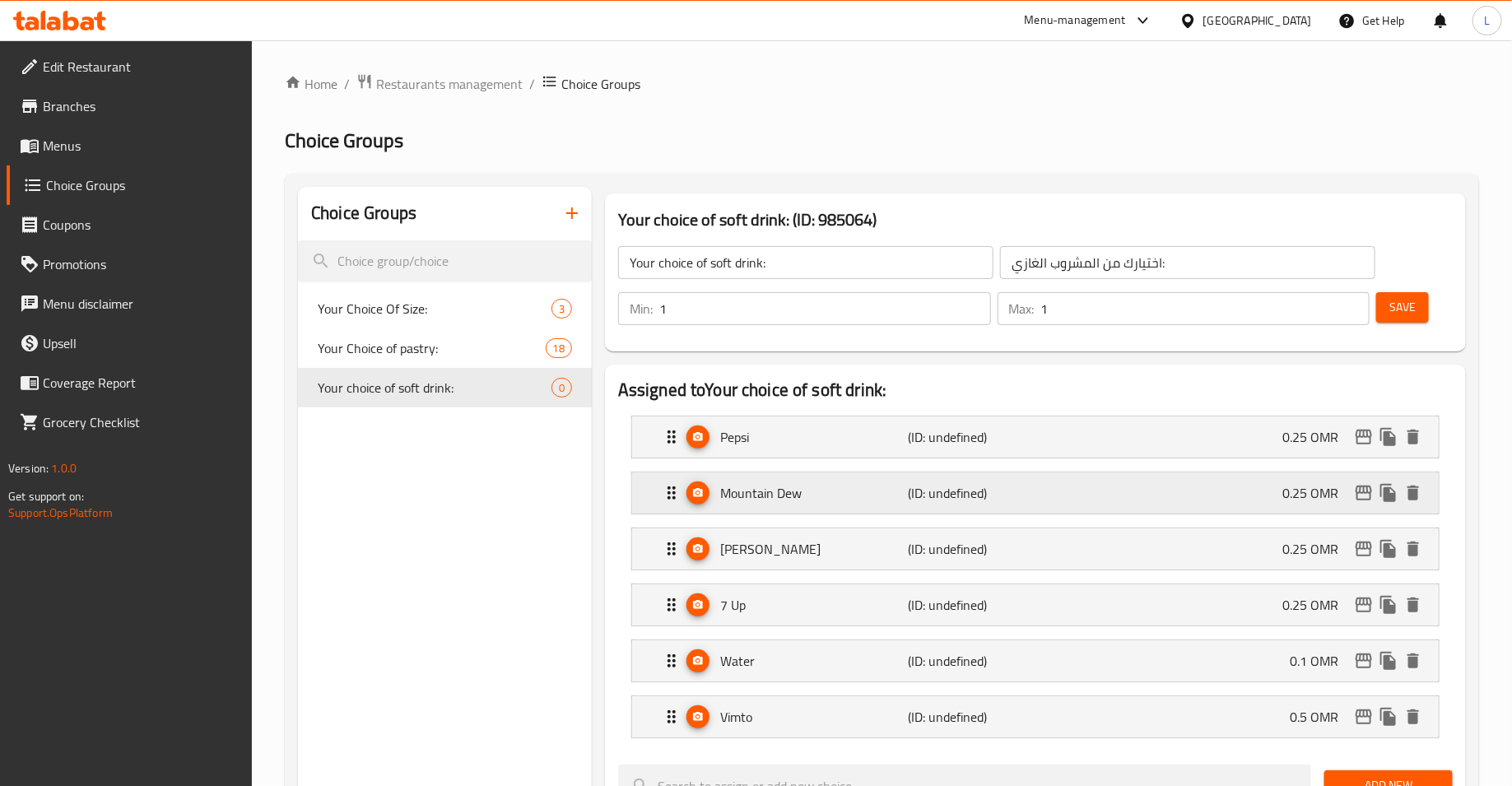
click at [848, 506] on div "Mountain Dew (ID: undefined) 0.25 OMR" at bounding box center [1039, 493] width 757 height 41
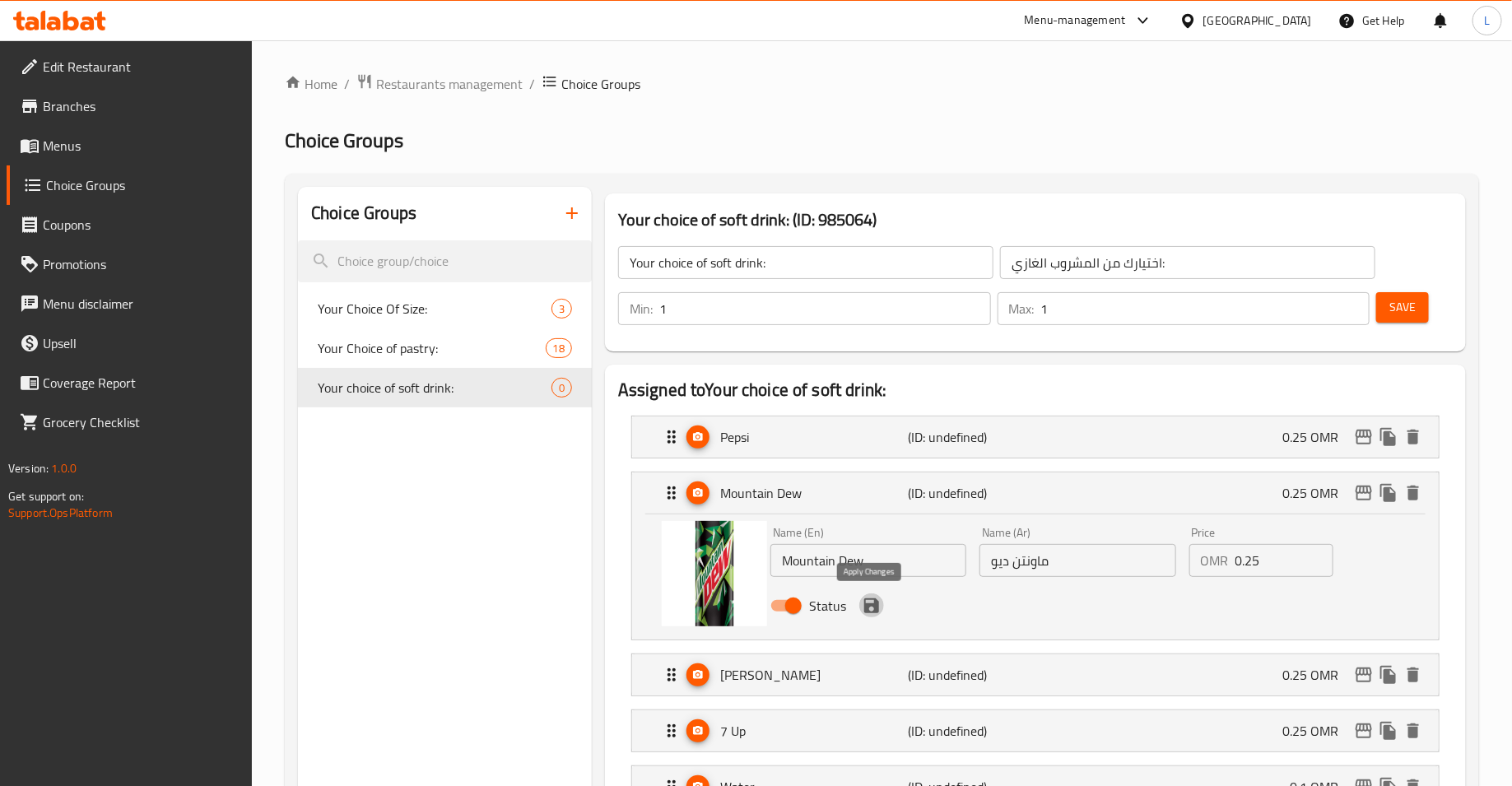
click at [873, 611] on icon "save" at bounding box center [871, 605] width 14 height 14
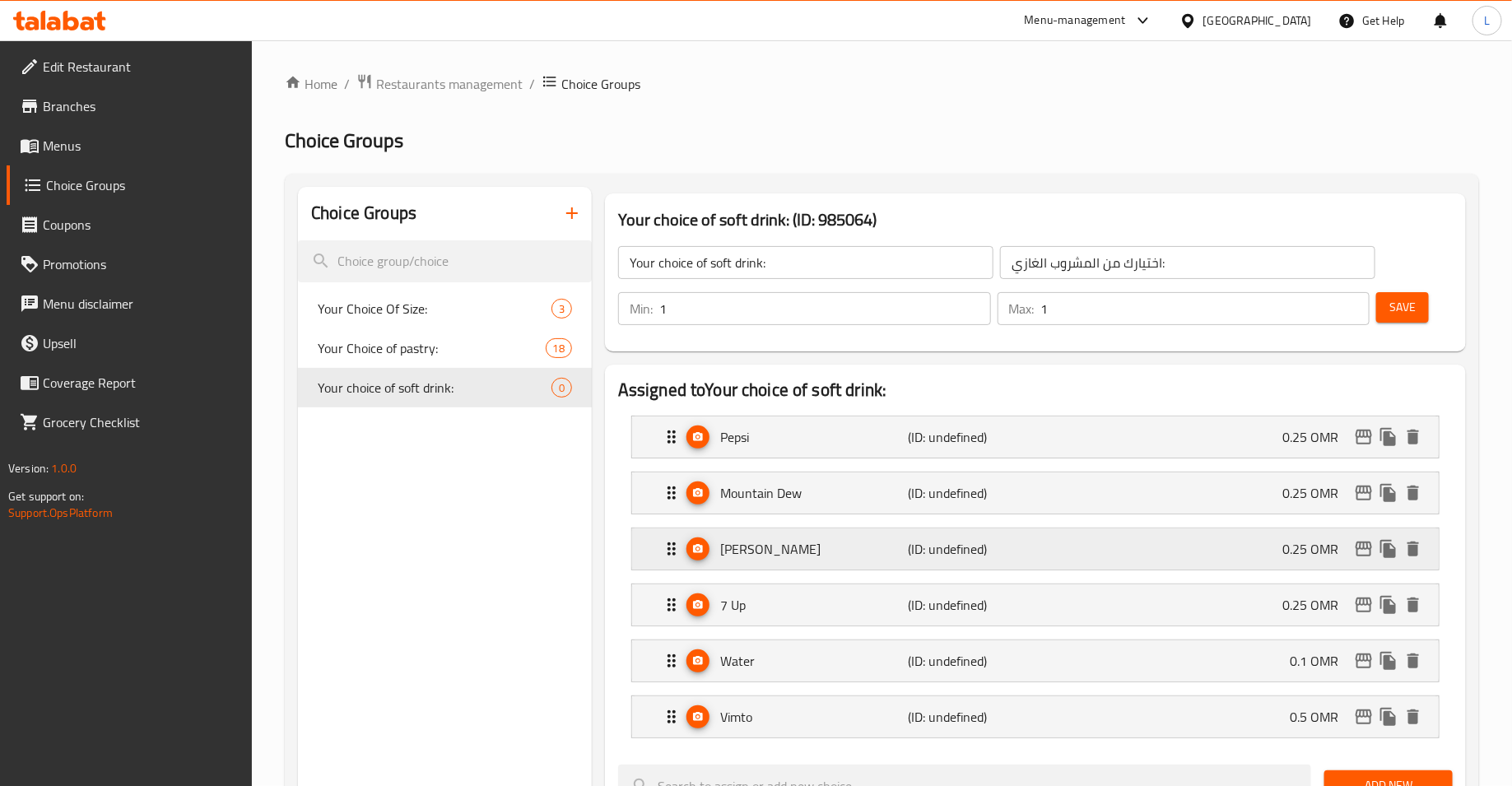
click at [861, 550] on p "[PERSON_NAME]" at bounding box center [814, 549] width 189 height 20
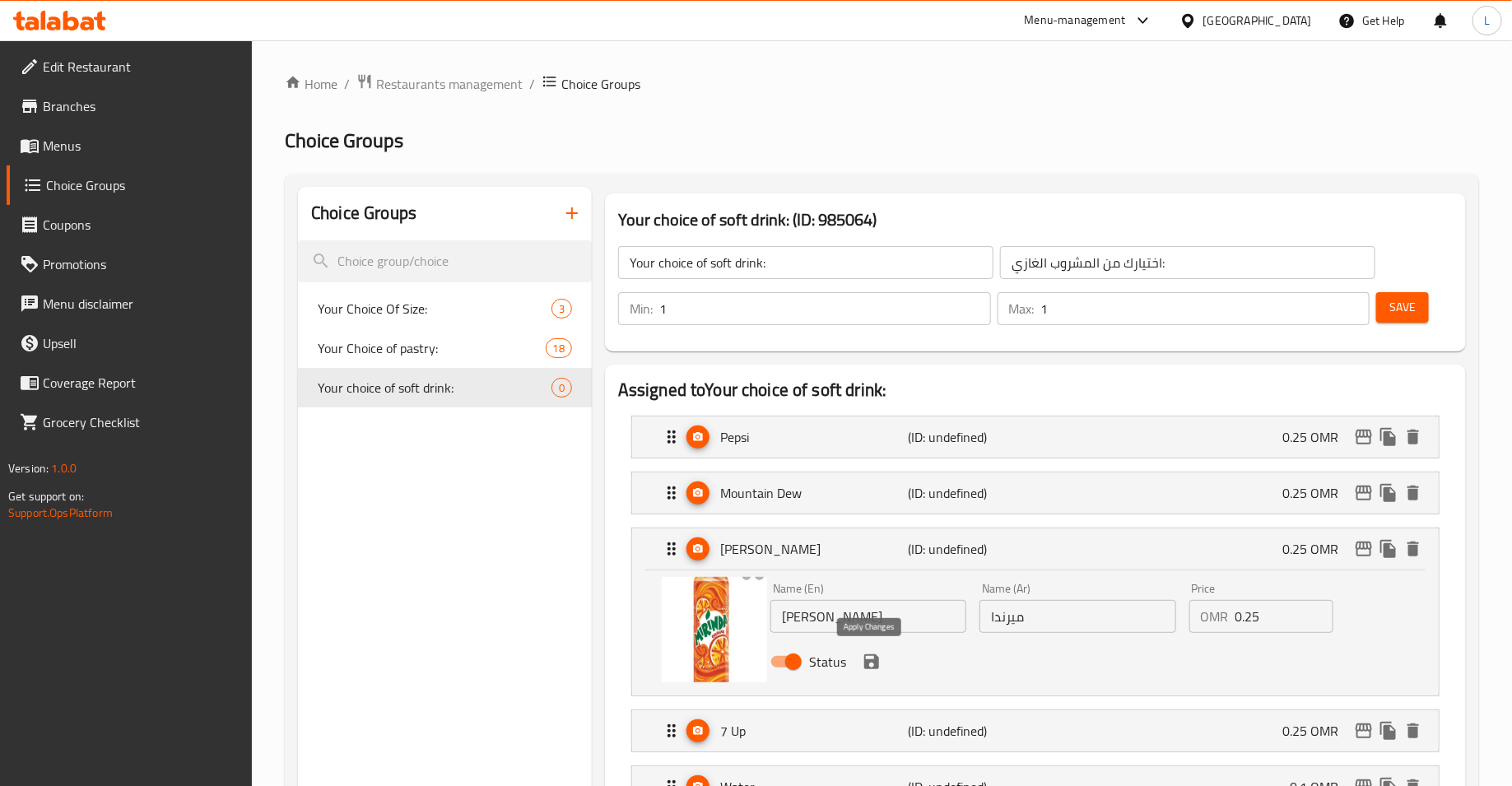
click at [878, 662] on icon "save" at bounding box center [871, 661] width 20 height 20
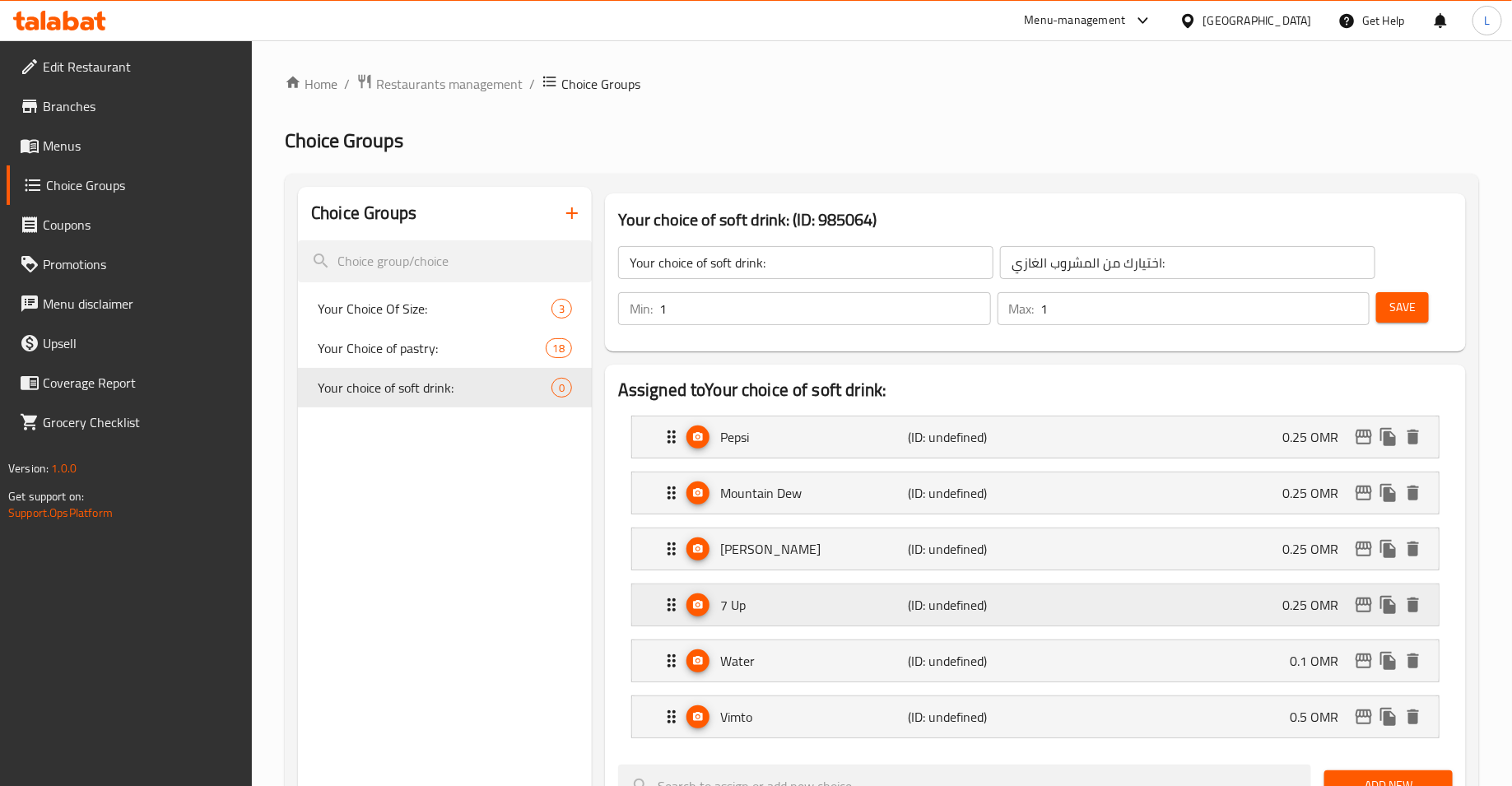
click at [879, 605] on p "7 Up" at bounding box center [814, 605] width 189 height 20
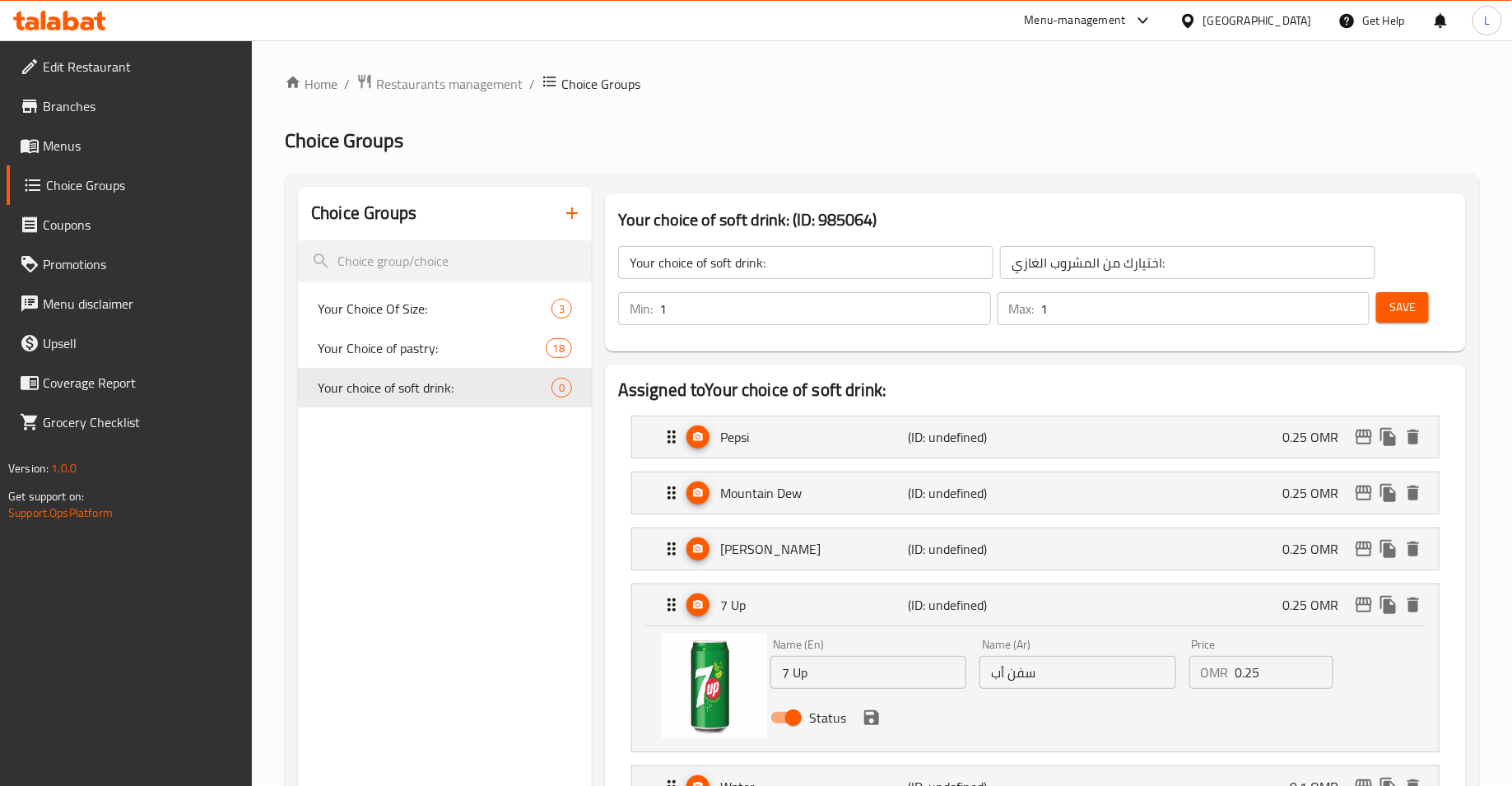
click at [873, 719] on icon "save" at bounding box center [871, 717] width 14 height 14
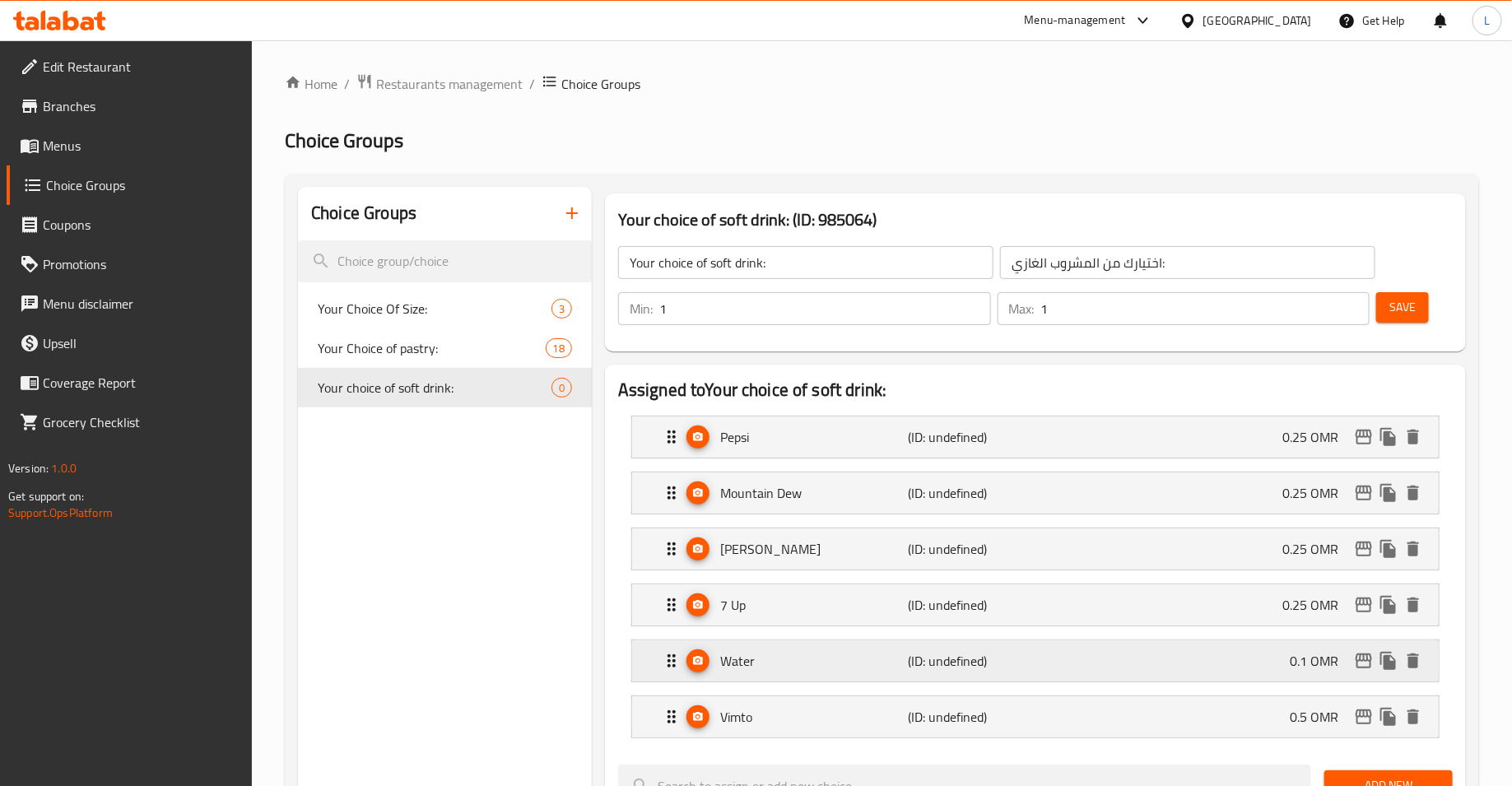
click at [878, 663] on p "Water" at bounding box center [814, 661] width 189 height 20
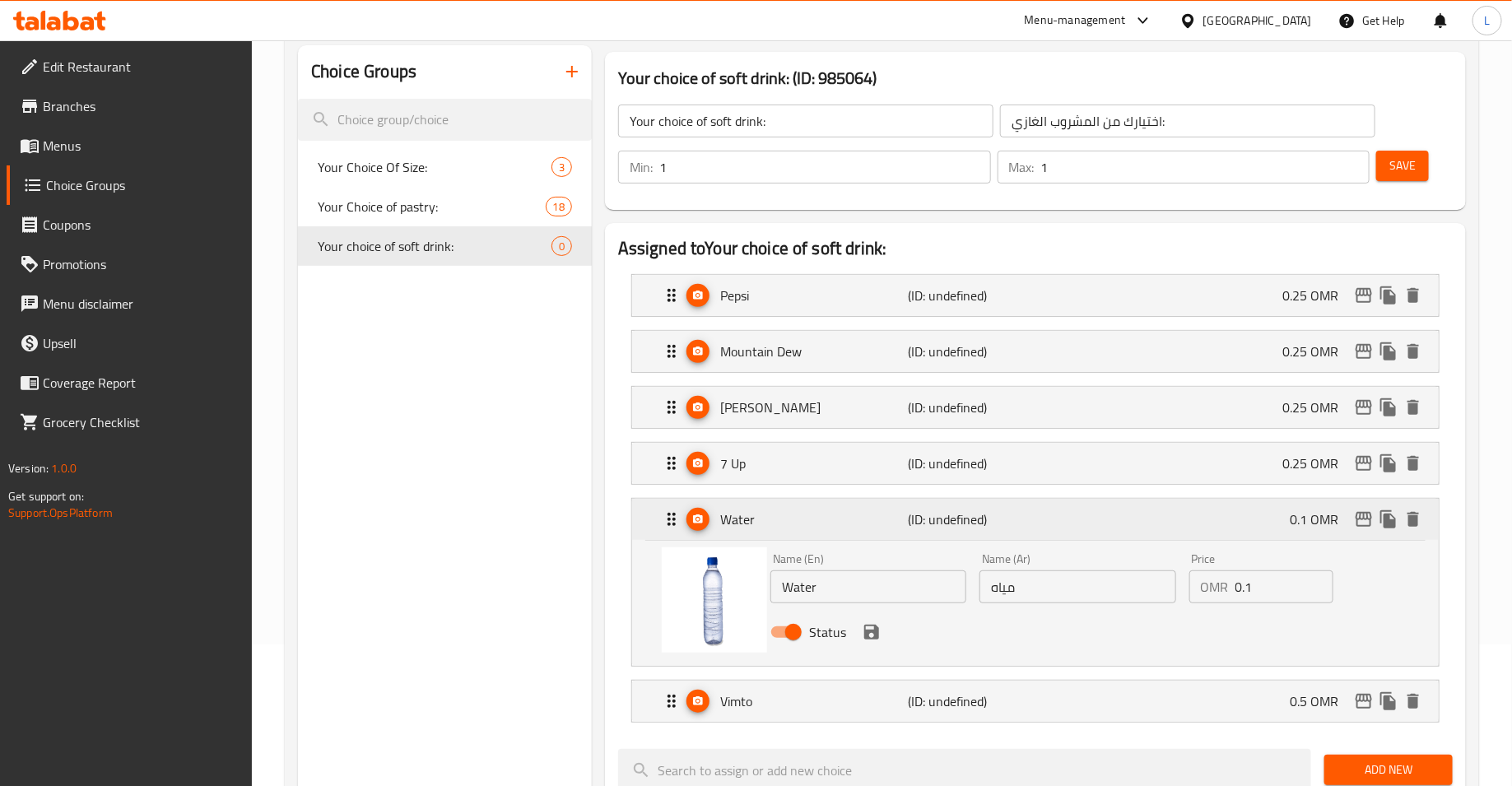
scroll to position [154, 0]
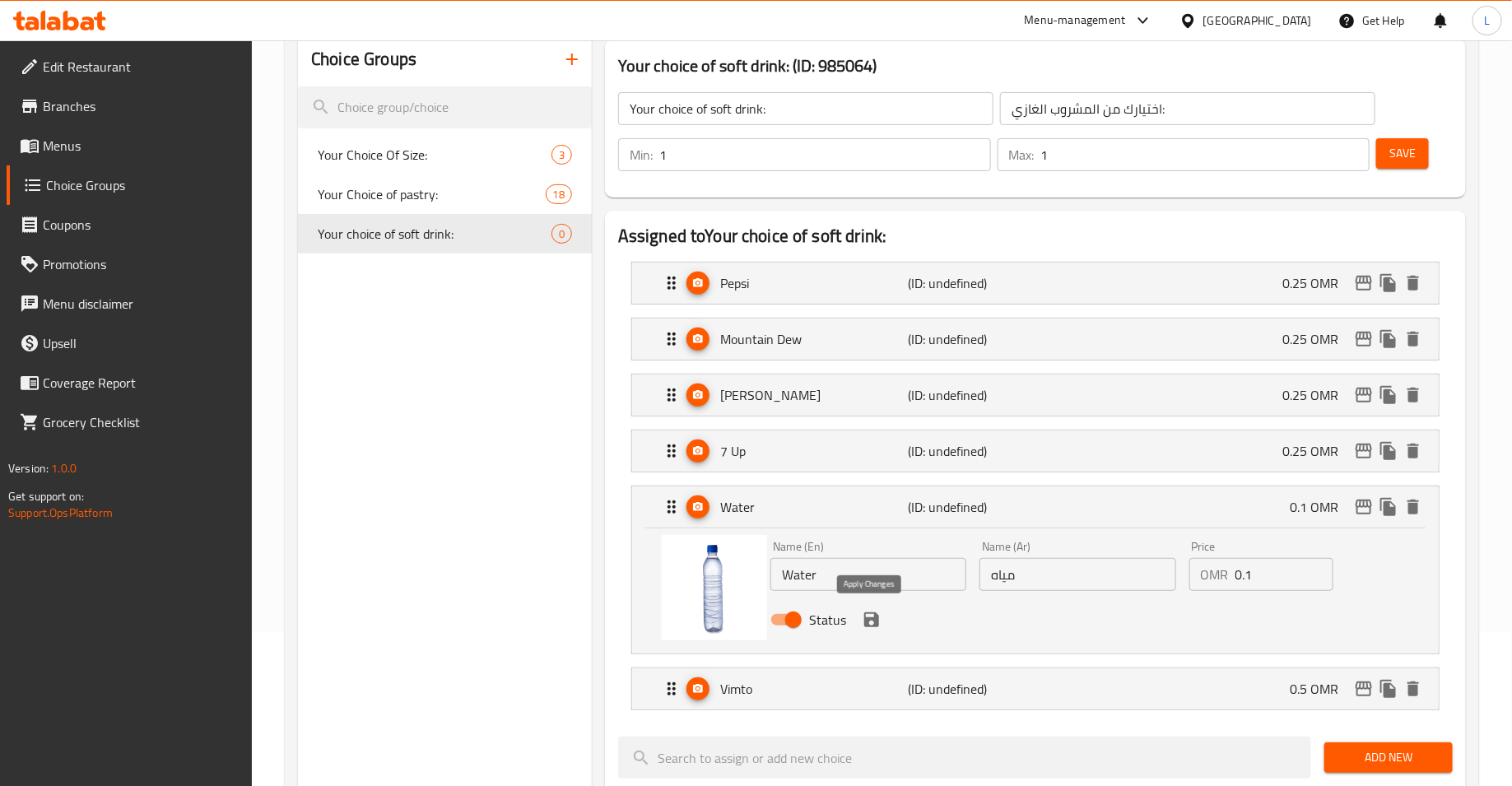
click at [872, 623] on icon "save" at bounding box center [871, 619] width 14 height 14
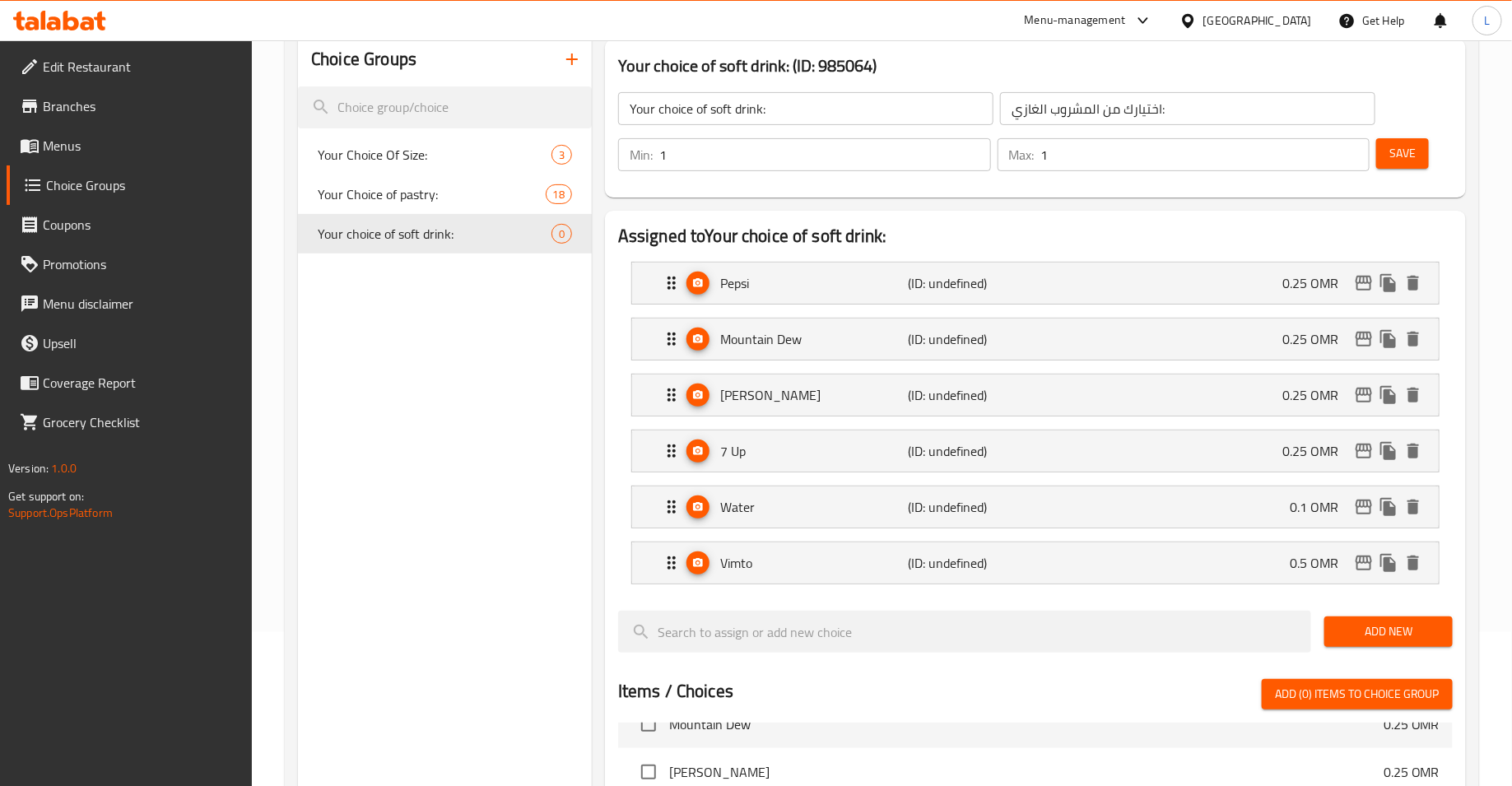
click at [862, 582] on li "Vimto (ID: undefined) 0.5 OMR Name (En) Vimto Name (En) Name (Ar) فيمتو Name (A…" at bounding box center [1035, 562] width 835 height 56
click at [863, 561] on p "Vimto" at bounding box center [814, 563] width 189 height 20
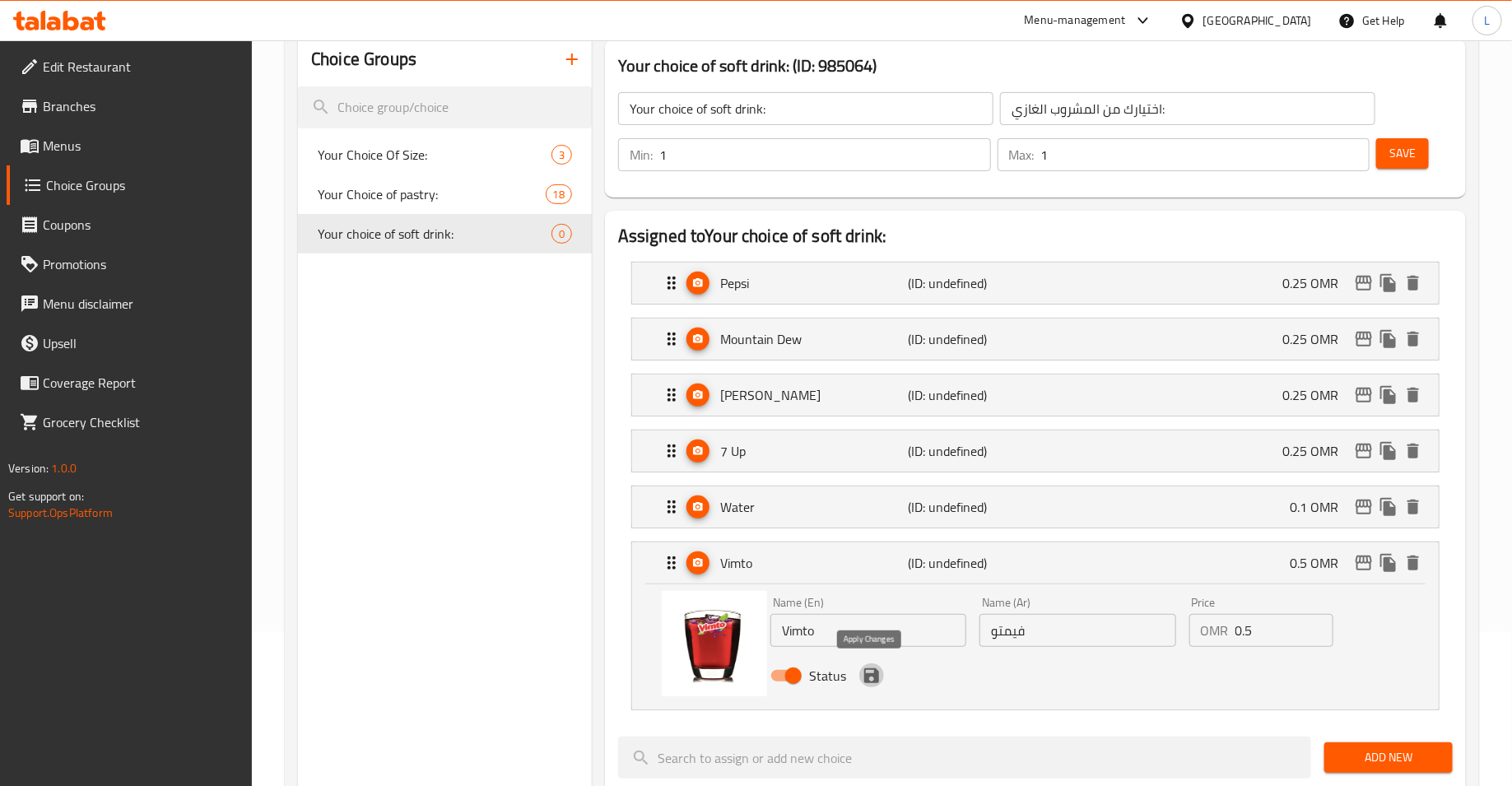
click at [871, 677] on icon "save" at bounding box center [871, 676] width 14 height 14
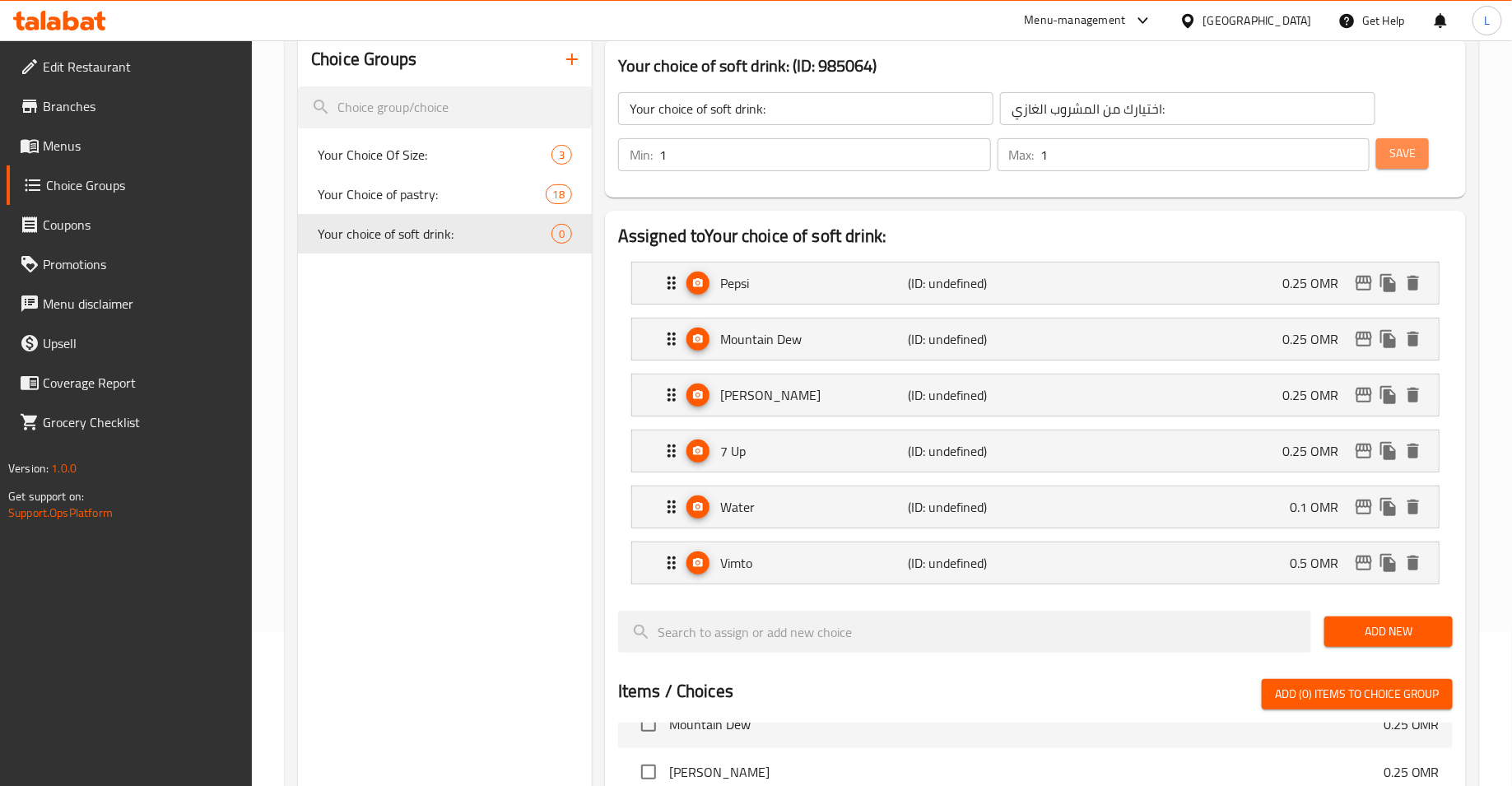
click at [1397, 138] on button "Save" at bounding box center [1401, 154] width 53 height 31
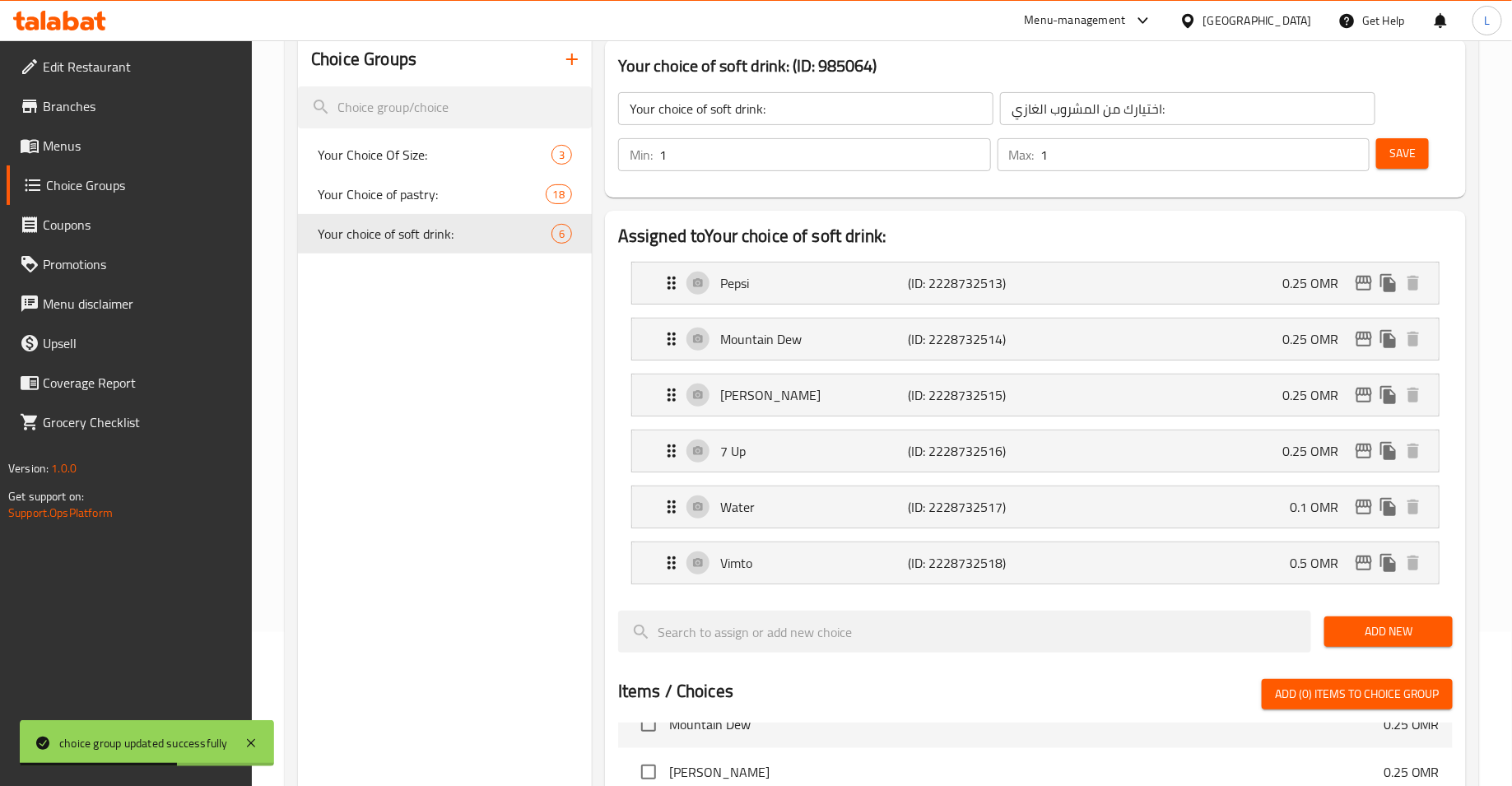
scroll to position [0, 0]
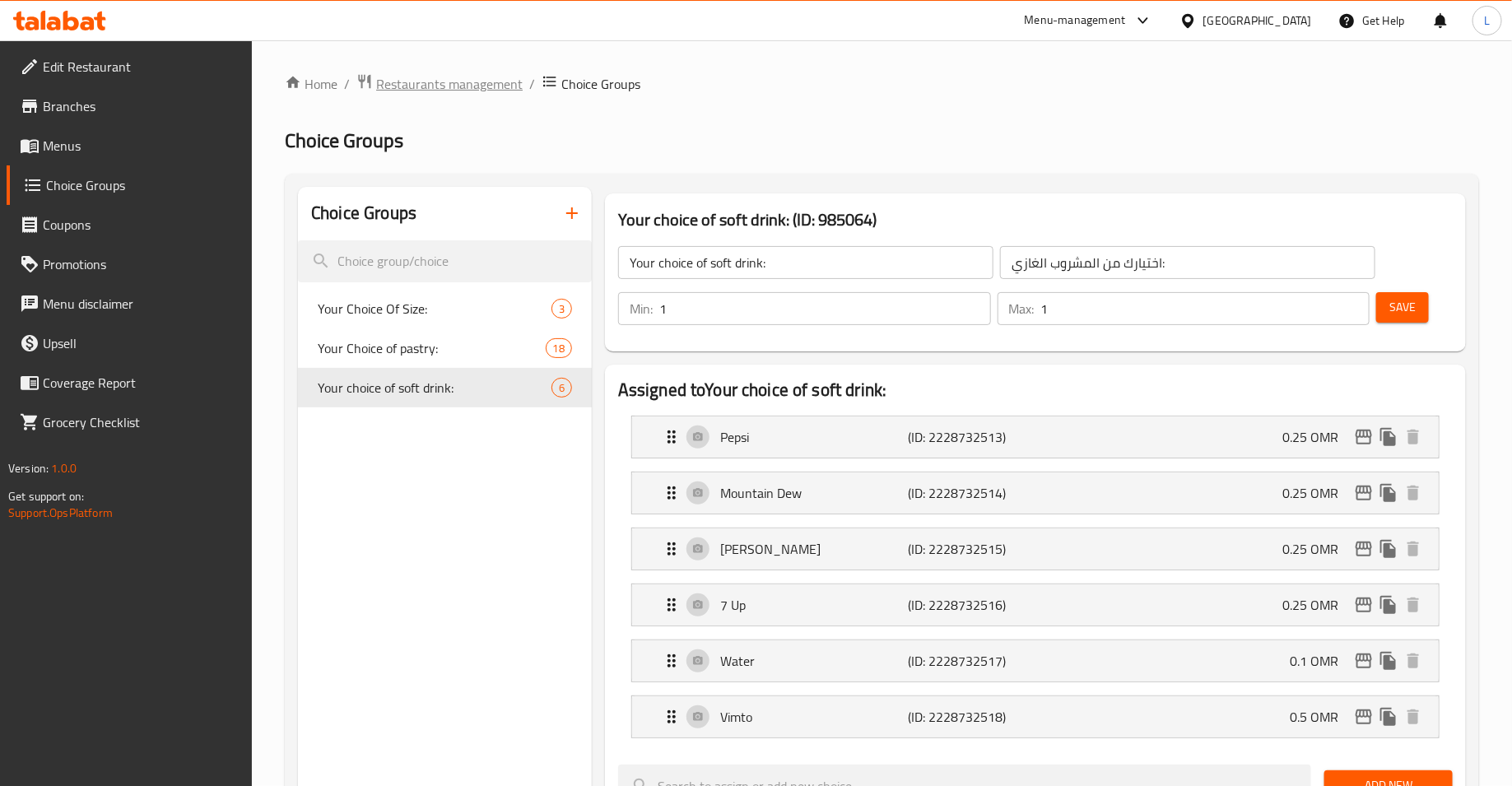
click at [489, 82] on span "Restaurants management" at bounding box center [449, 84] width 146 height 20
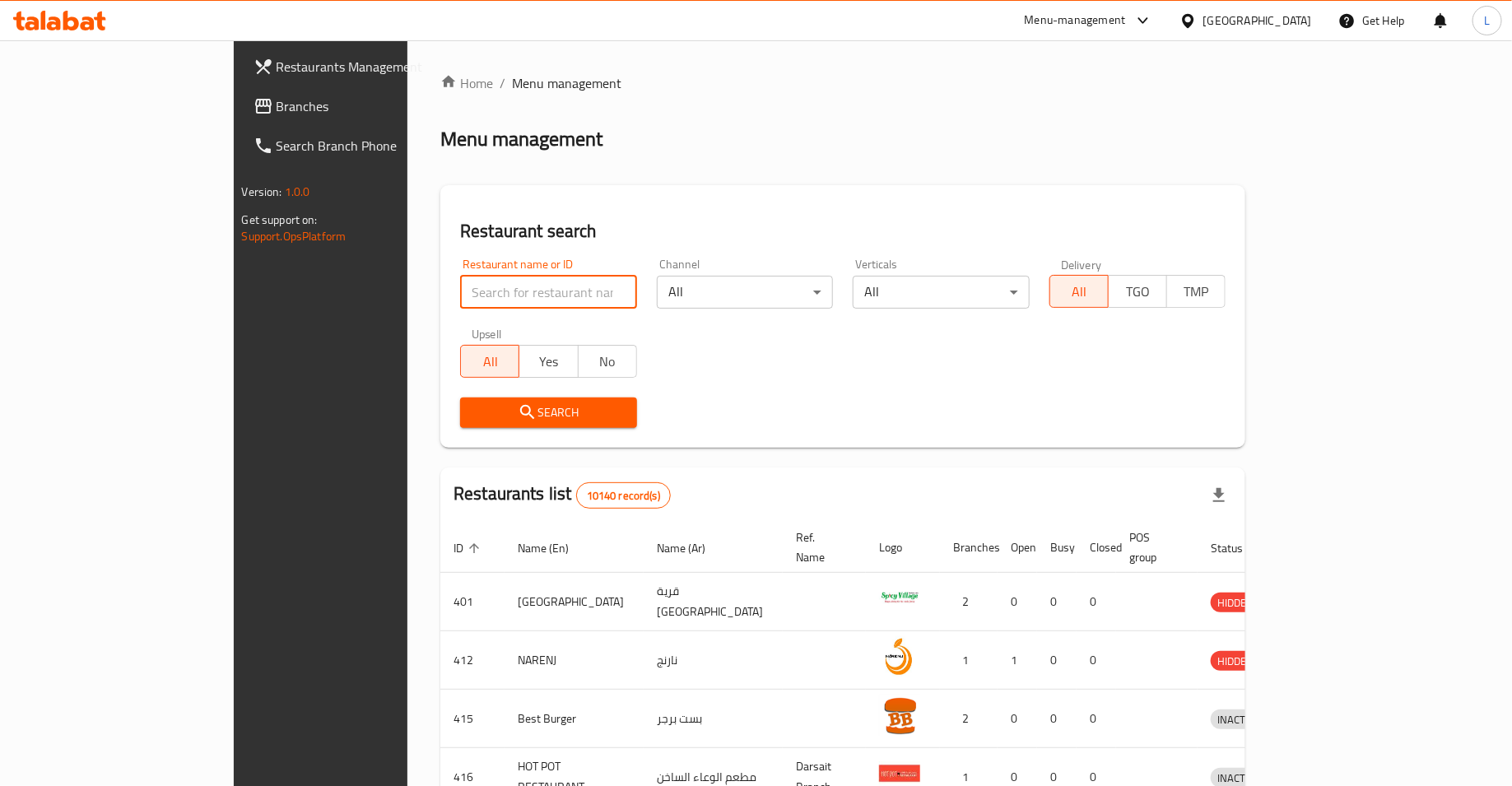
click at [460, 301] on input "search" at bounding box center [548, 292] width 177 height 33
type input "karak ghlgol"
click button "Search" at bounding box center [548, 412] width 177 height 31
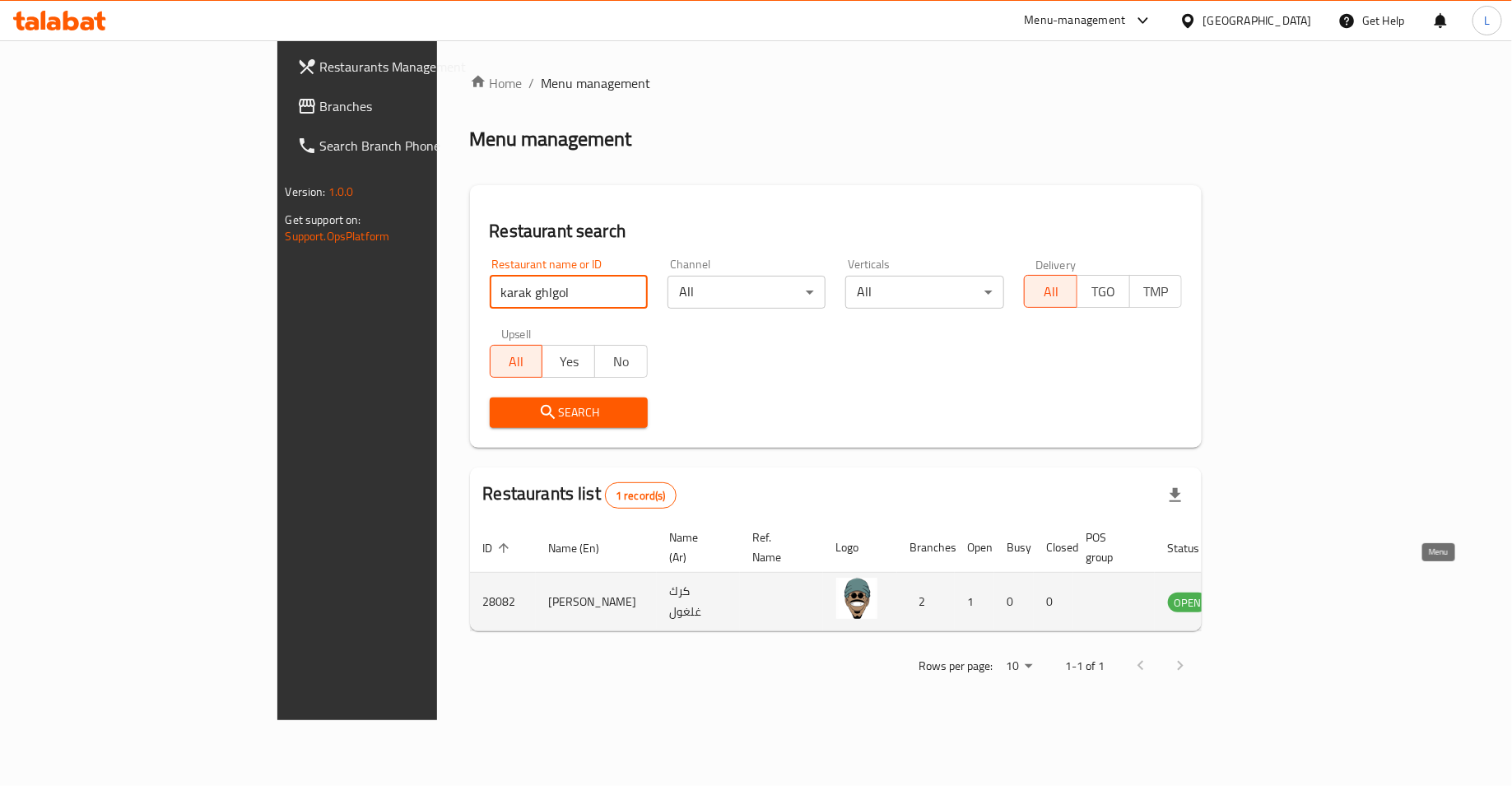
click at [1274, 592] on icon "enhanced table" at bounding box center [1264, 602] width 20 height 20
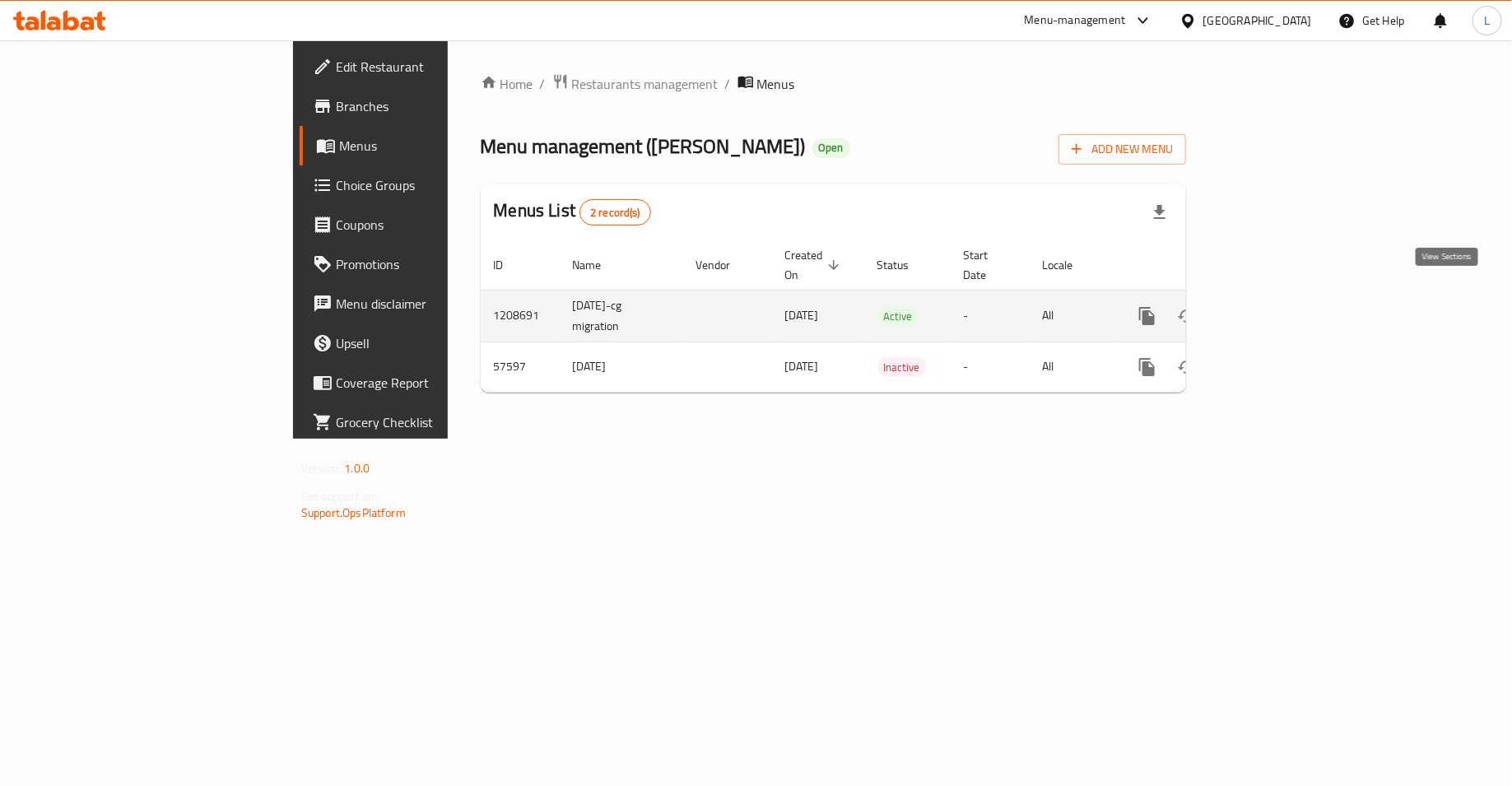
click at [1286, 310] on link "enhanced table" at bounding box center [1266, 316] width 40 height 40
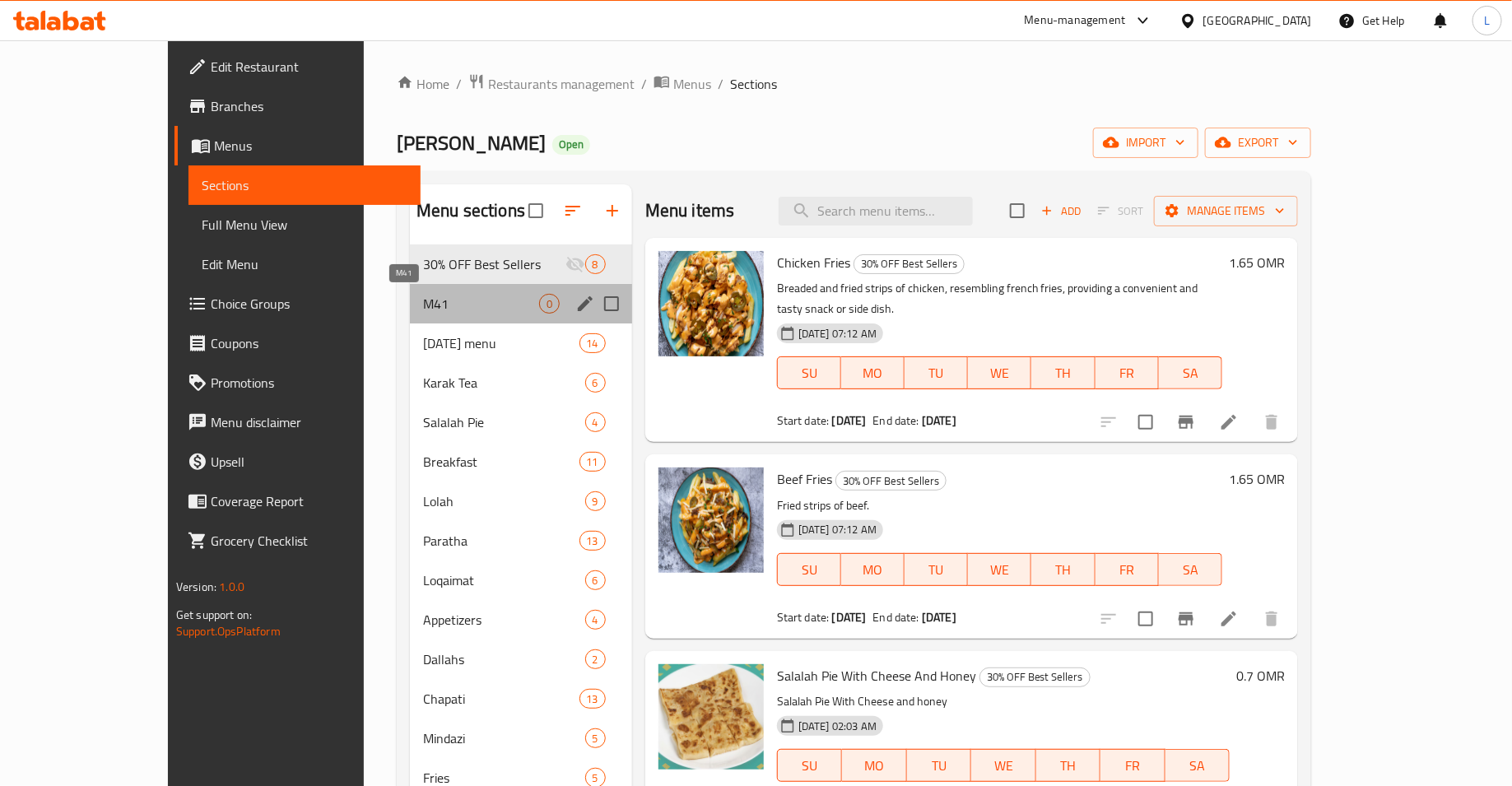
click at [461, 311] on span "M41" at bounding box center [481, 304] width 116 height 20
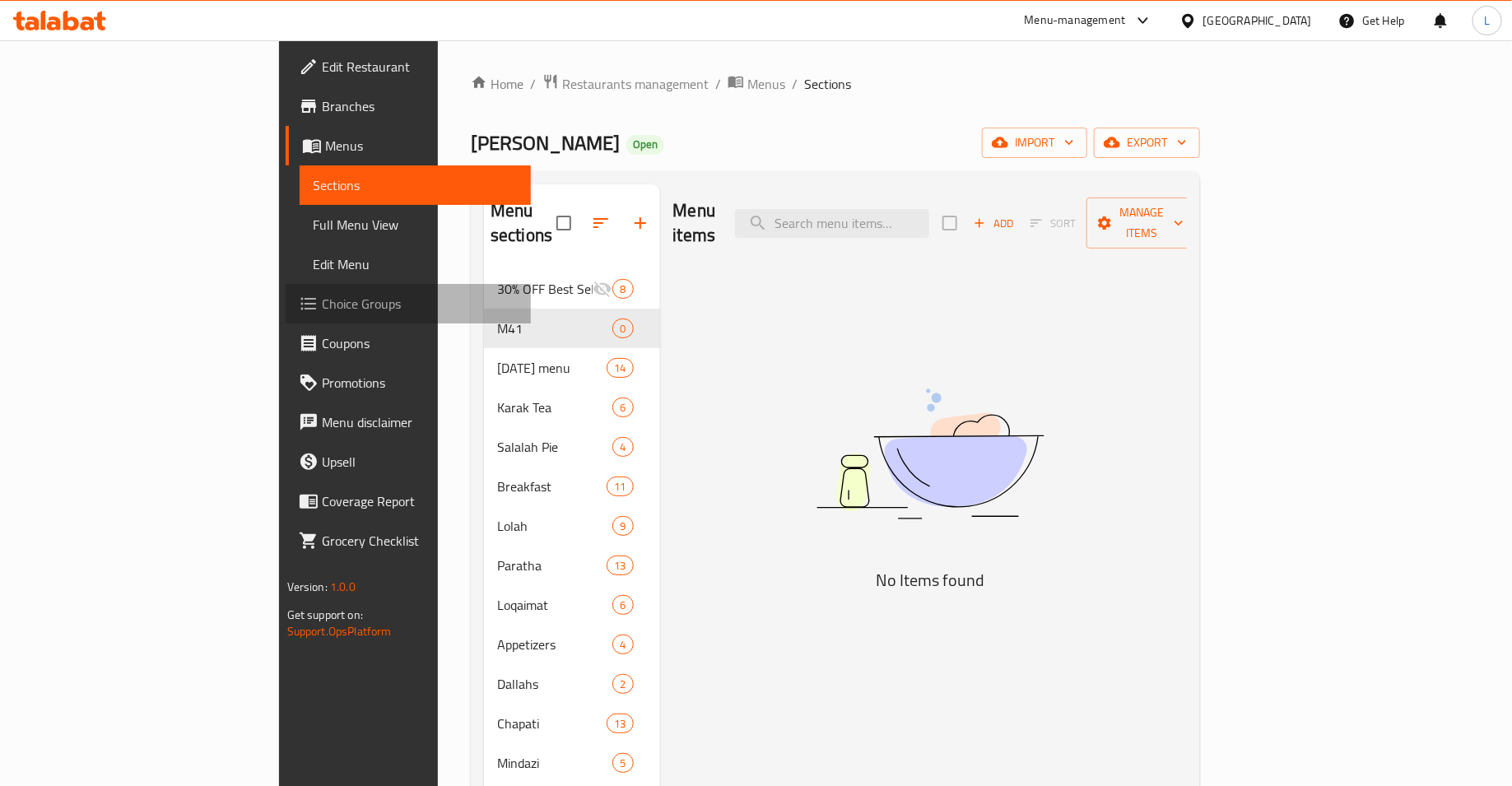
click at [286, 314] on link "Choice Groups" at bounding box center [409, 304] width 246 height 40
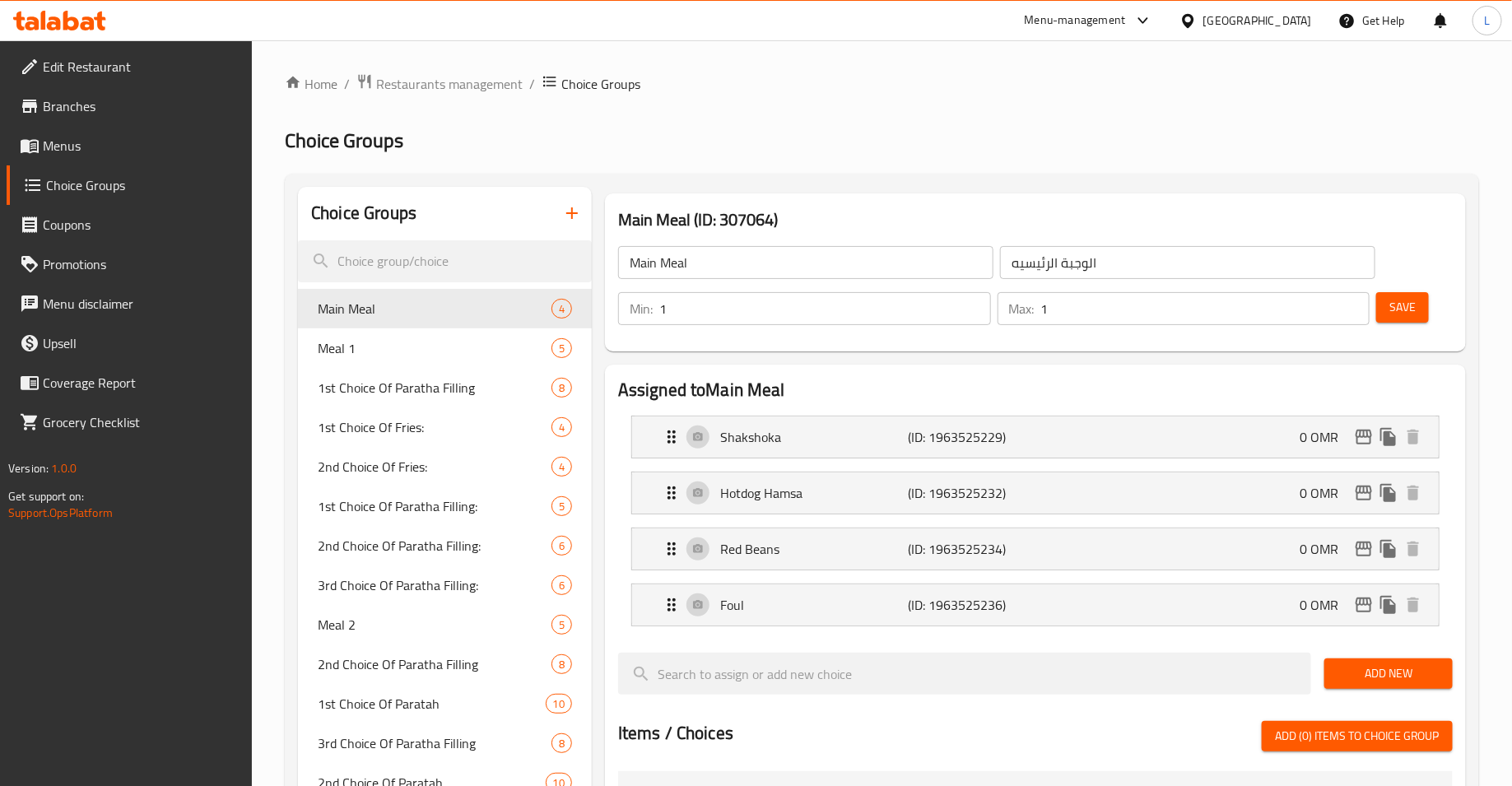
click at [92, 28] on icon at bounding box center [88, 23] width 14 height 14
